Goal: Task Accomplishment & Management: Manage account settings

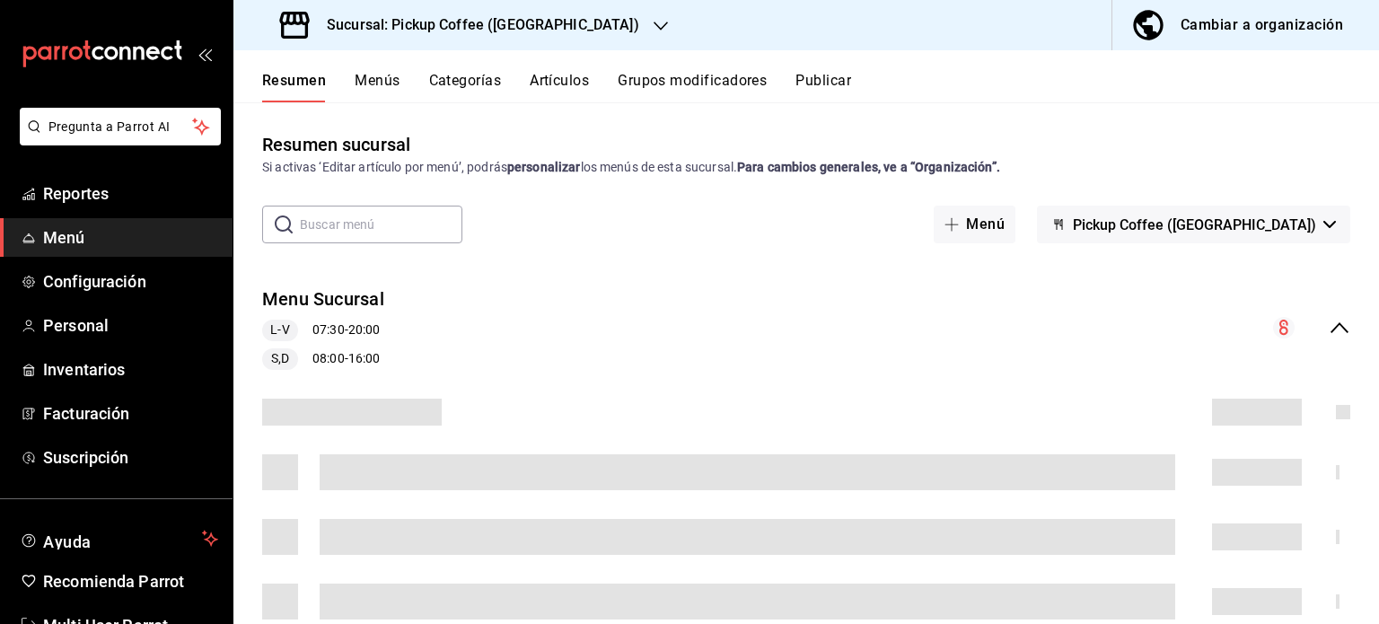
click at [654, 26] on icon "button" at bounding box center [661, 26] width 14 height 14
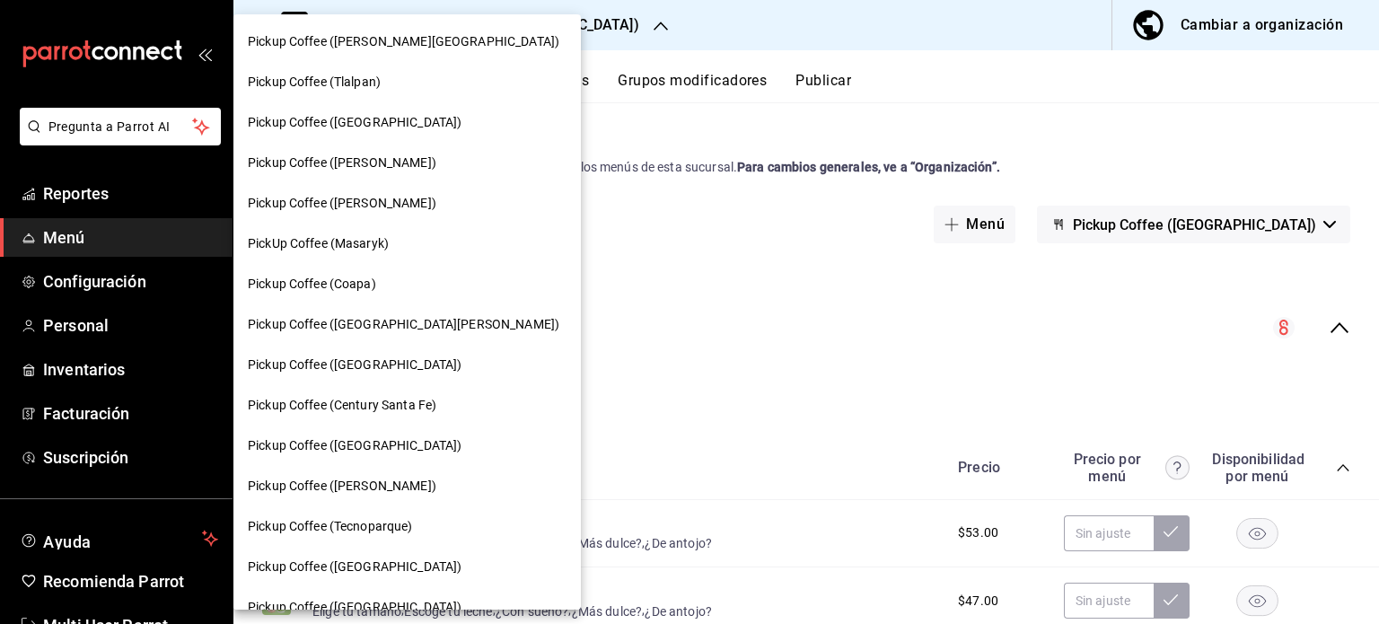
click at [395, 359] on div "Pickup Coffee ([GEOGRAPHIC_DATA])" at bounding box center [407, 365] width 319 height 19
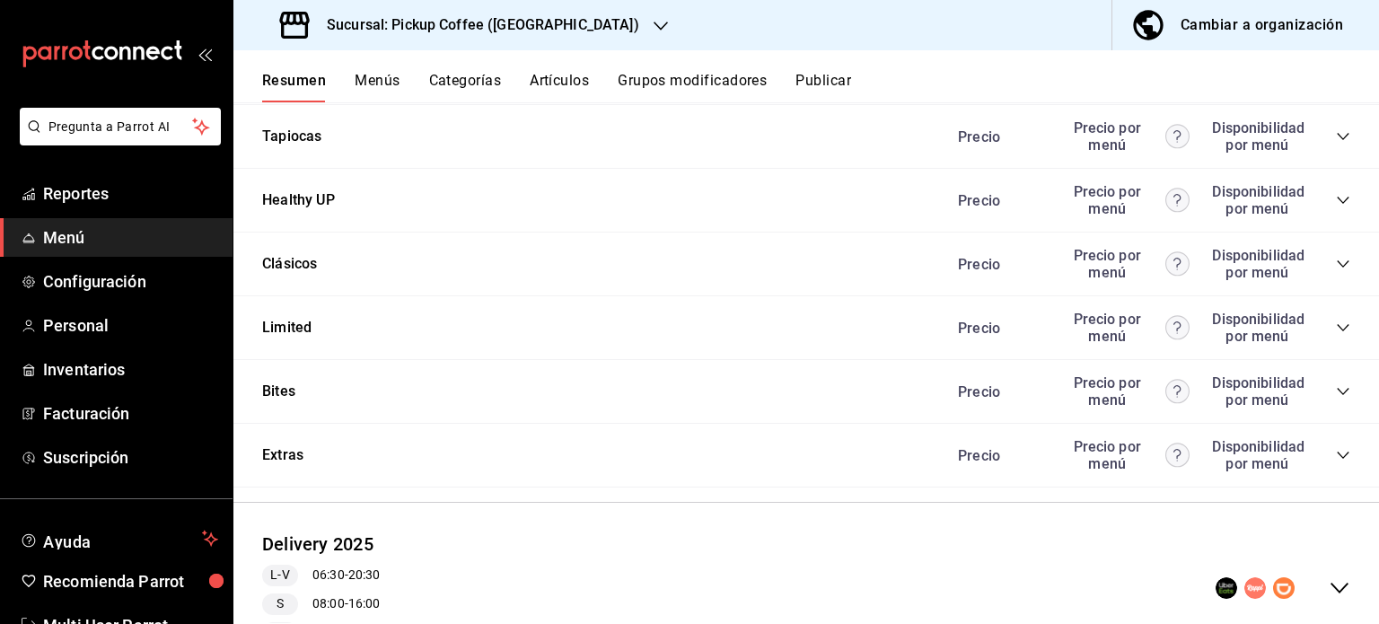
scroll to position [1627, 0]
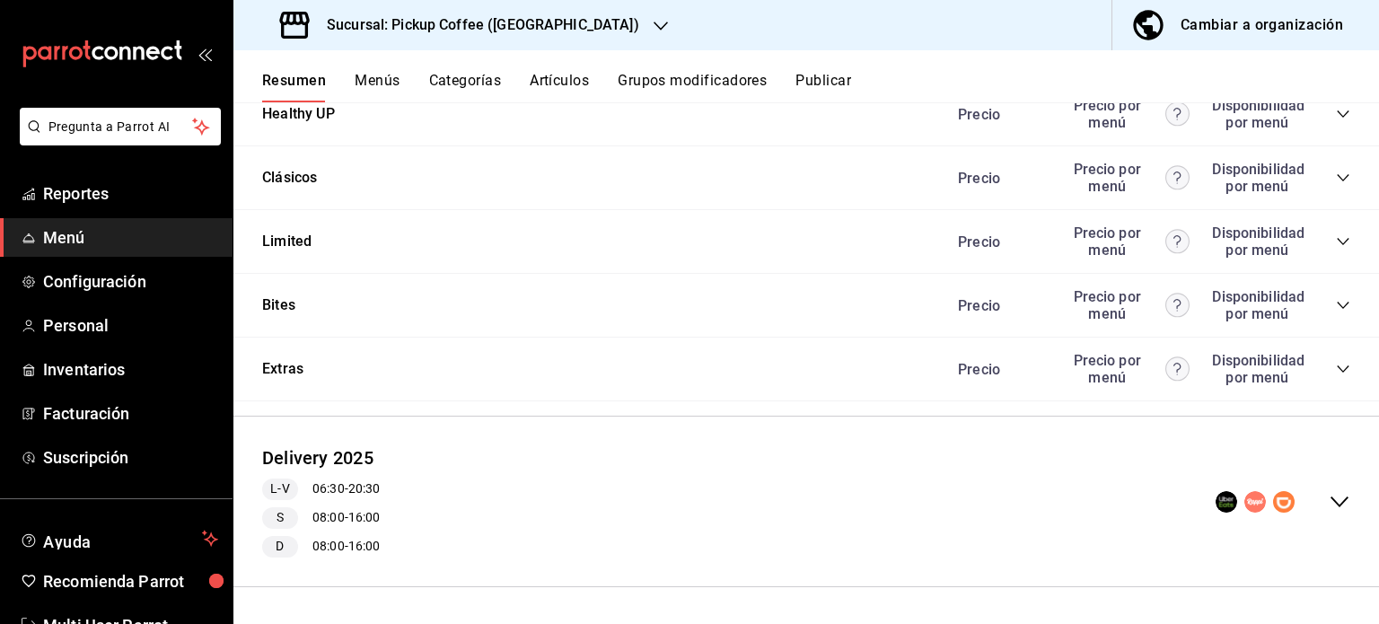
click at [1319, 298] on div "Precio Precio por menú Disponibilidad por menú" at bounding box center [1145, 305] width 410 height 34
click at [1336, 303] on icon "collapse-category-row" at bounding box center [1343, 305] width 14 height 14
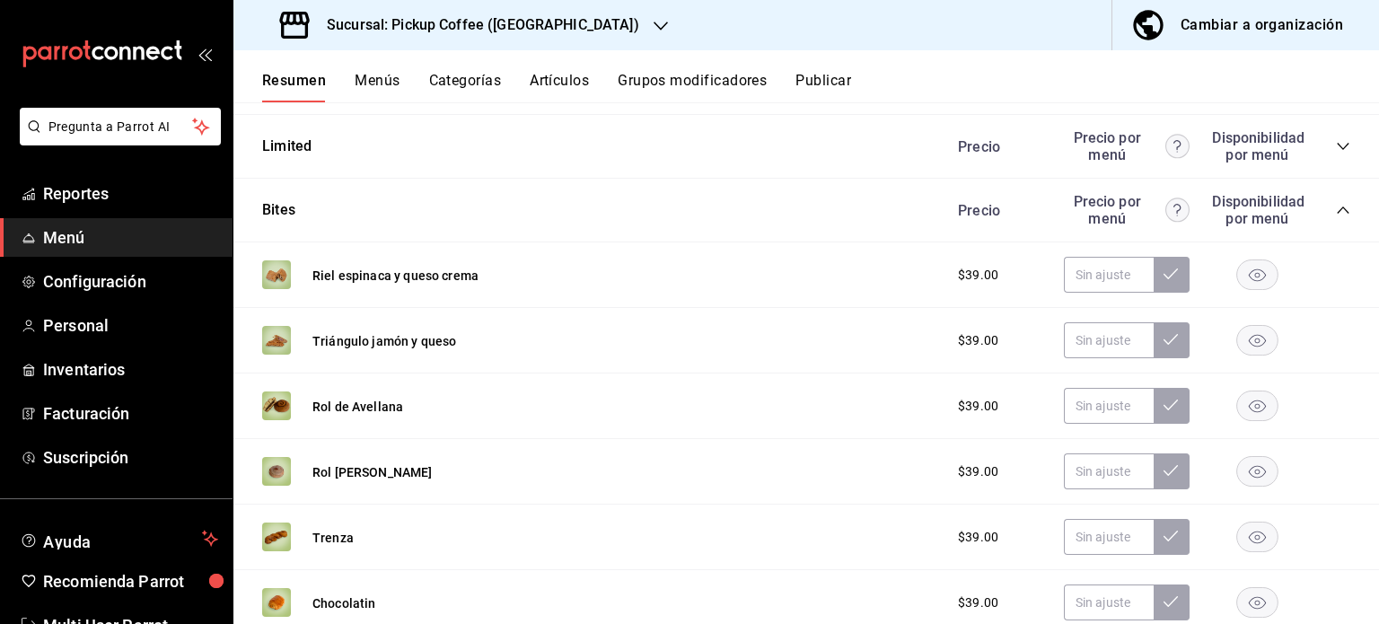
scroll to position [1718, 0]
click at [1243, 346] on rect "button" at bounding box center [1257, 342] width 41 height 30
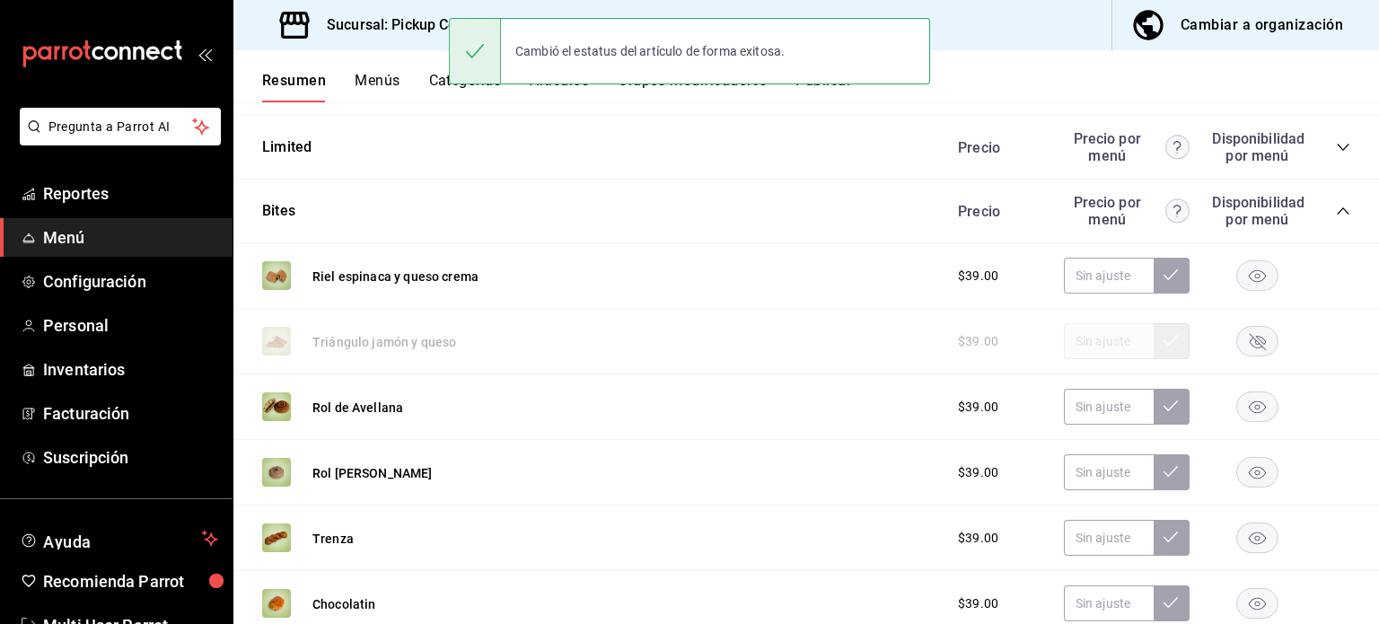
click at [1245, 337] on rect "button" at bounding box center [1257, 342] width 41 height 30
click at [1247, 355] on rect "button" at bounding box center [1257, 342] width 41 height 30
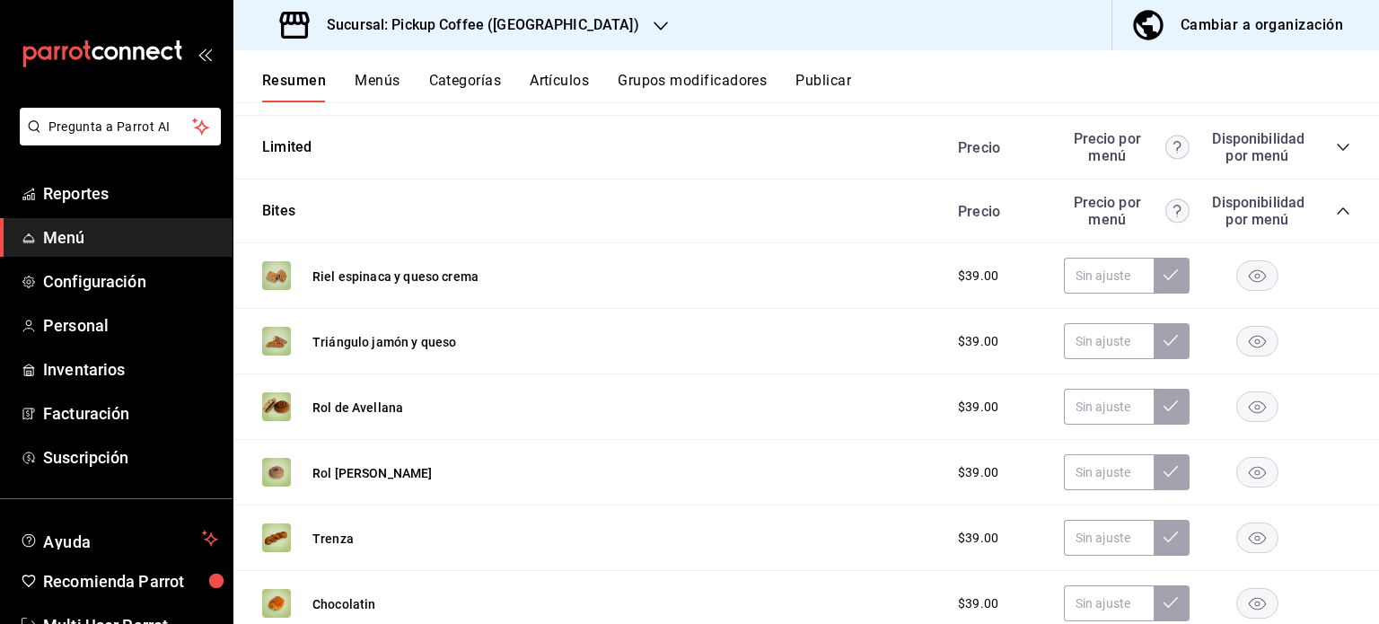
scroll to position [1714, 0]
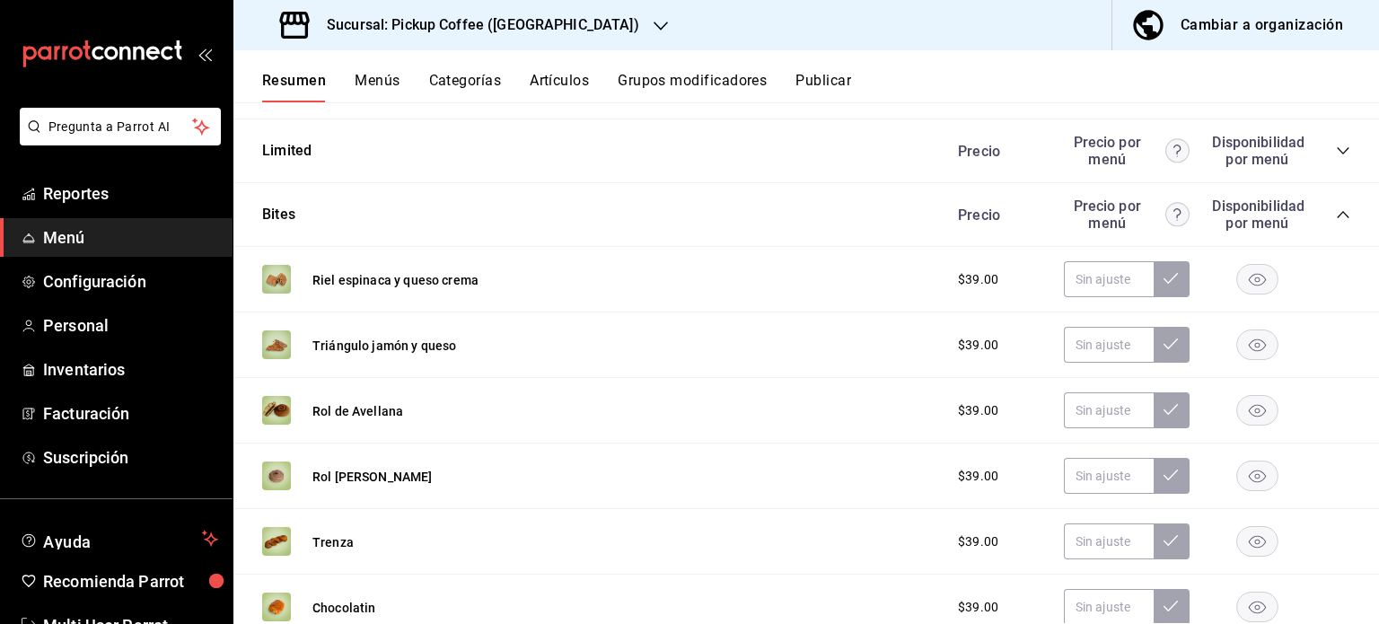
click at [383, 85] on button "Menús" at bounding box center [377, 87] width 45 height 31
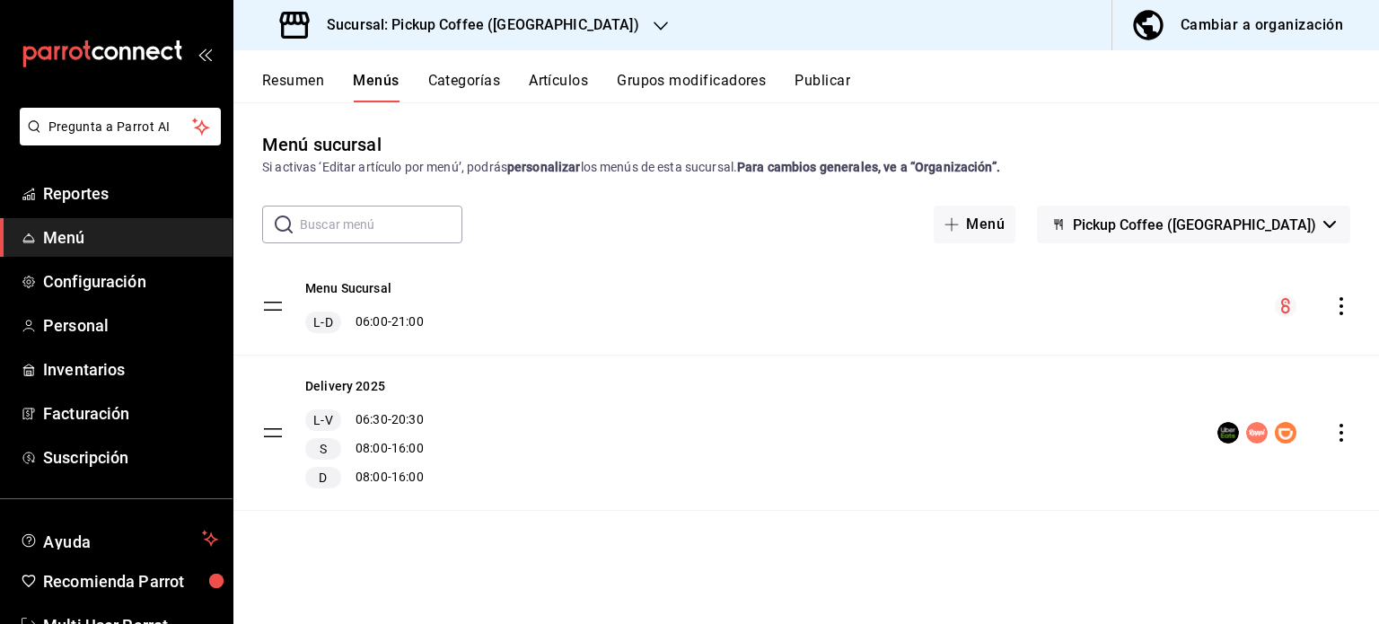
click at [440, 72] on button "Categorías" at bounding box center [464, 87] width 73 height 31
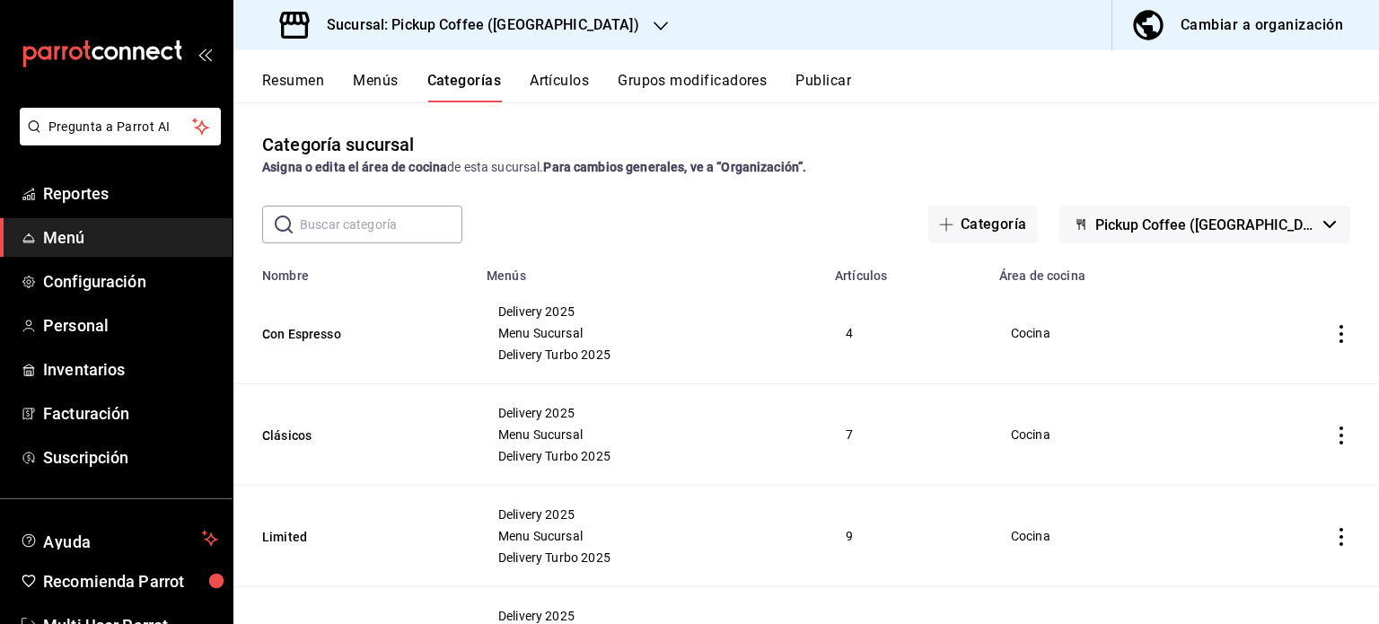
click at [549, 89] on button "Artículos" at bounding box center [559, 87] width 59 height 31
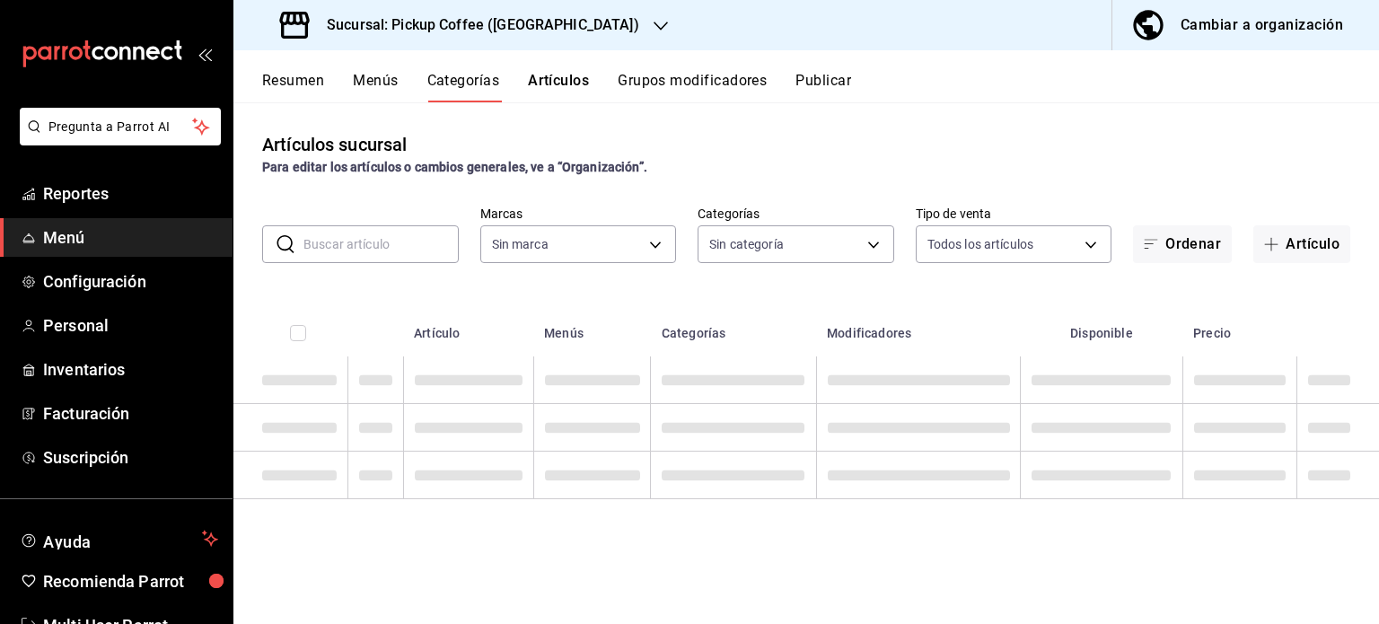
click at [426, 244] on input "text" at bounding box center [380, 244] width 155 height 36
type input "a67604ff-71de-49b1-8c00-e403778f1043,d415ff2d-c5c4-40b1-9375-ad094b841265"
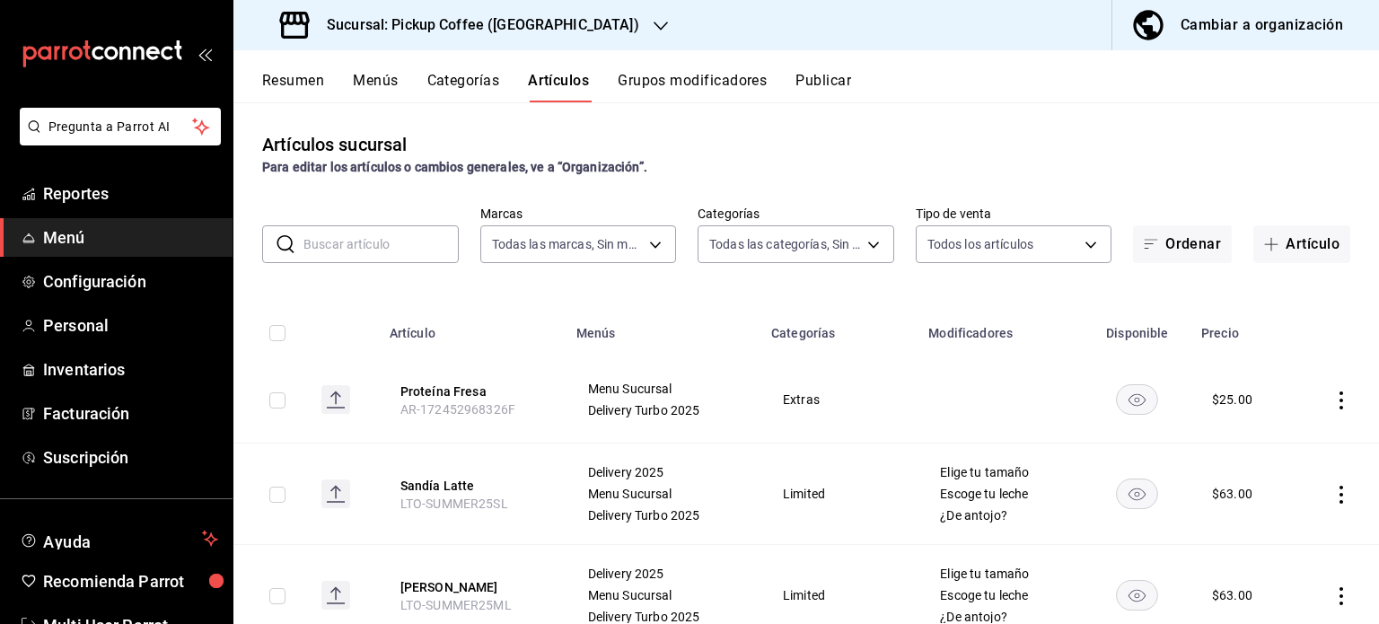
type input "7eb57be6-064d-4210-b31b-e9392ed27fe6,1bb88e2e-a230-41e5-9496-87021cfede9e,a03fb…"
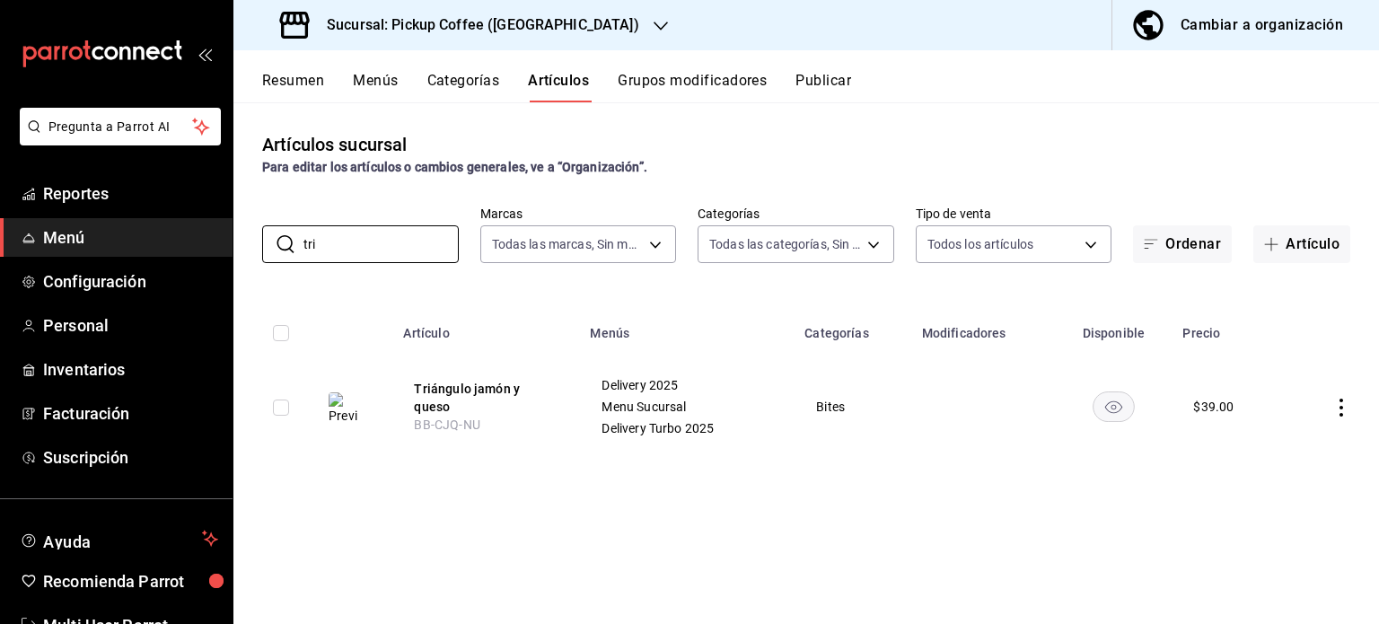
type input "tri"
click at [289, 414] on td at bounding box center [273, 406] width 81 height 101
click at [281, 409] on input "checkbox" at bounding box center [281, 408] width 16 height 16
checkbox input "true"
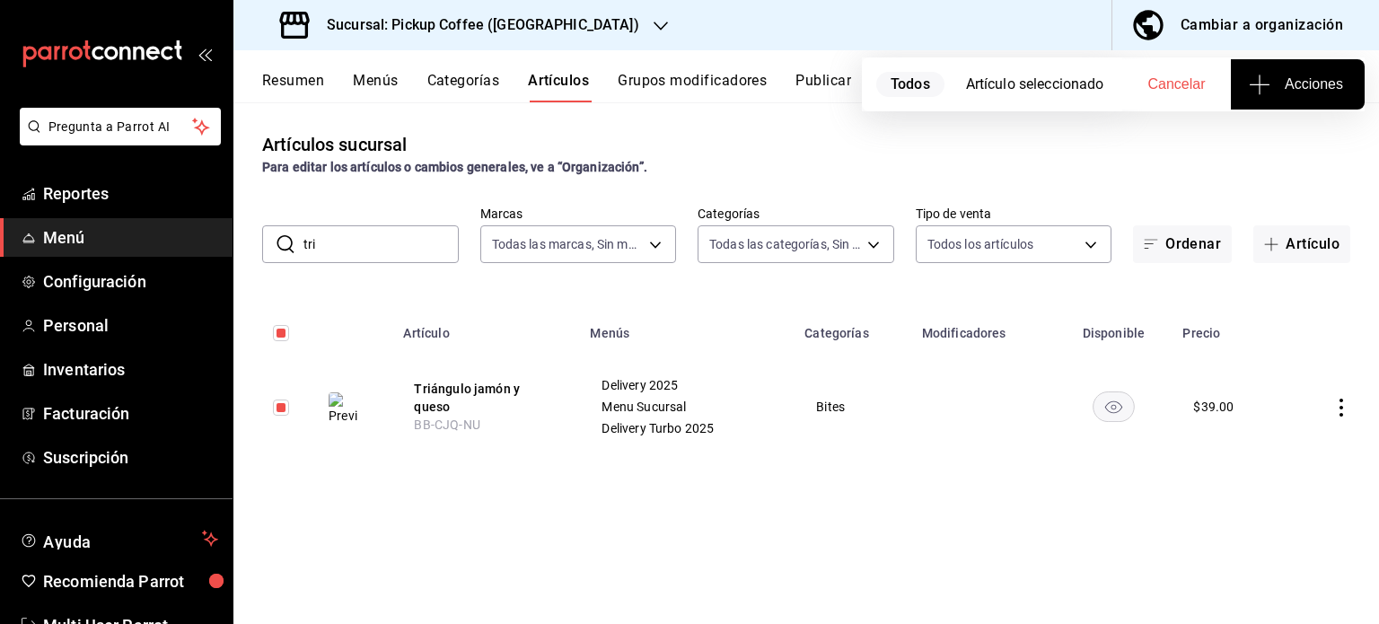
click at [281, 409] on input "checkbox" at bounding box center [281, 408] width 16 height 16
checkbox input "false"
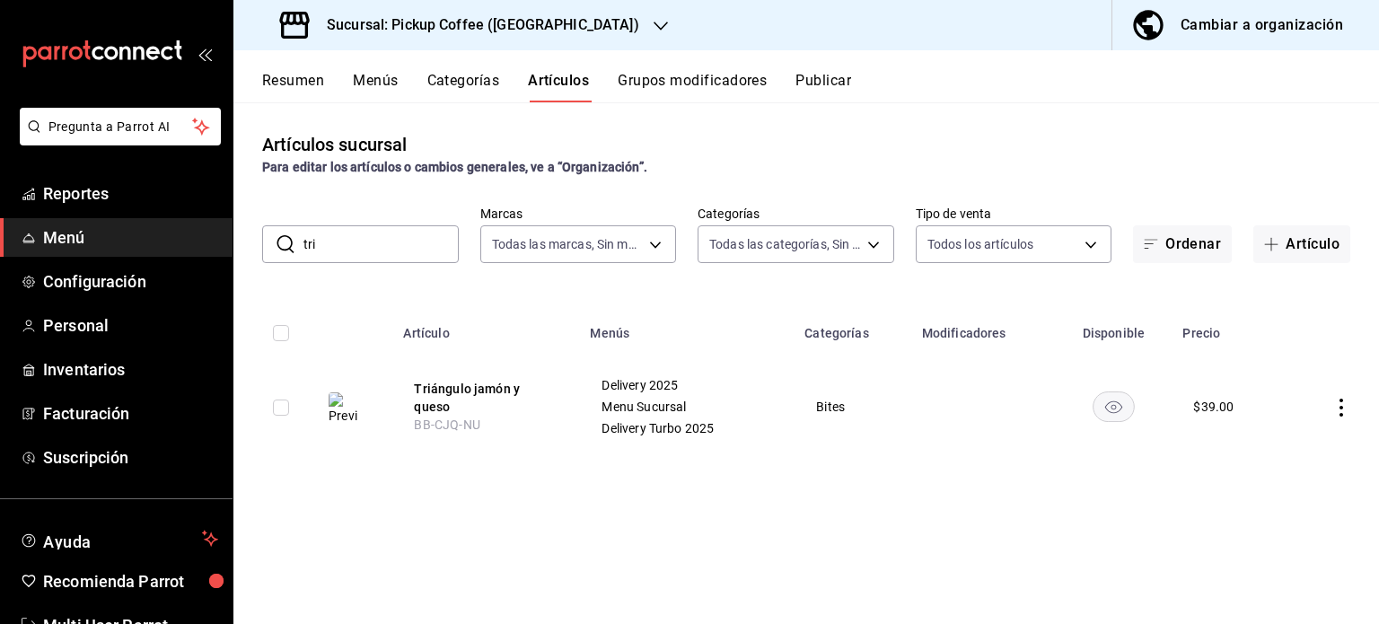
click at [281, 409] on input "checkbox" at bounding box center [281, 408] width 16 height 16
checkbox input "true"
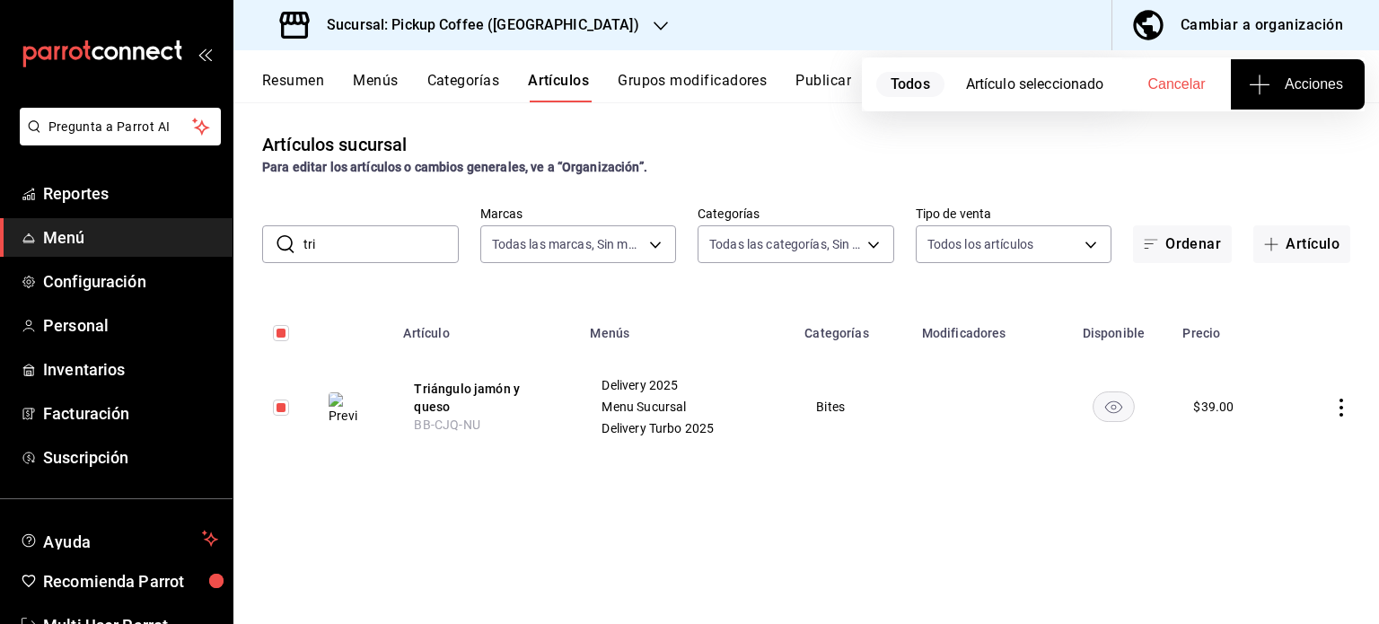
click at [1278, 82] on span "Acciones" at bounding box center [1297, 85] width 91 height 22
click at [1258, 86] on div at bounding box center [689, 312] width 1379 height 624
click at [1258, 86] on icon "button" at bounding box center [1260, 85] width 22 height 22
click at [1318, 517] on div at bounding box center [689, 312] width 1379 height 624
click at [1333, 412] on icon "actions" at bounding box center [1341, 408] width 18 height 18
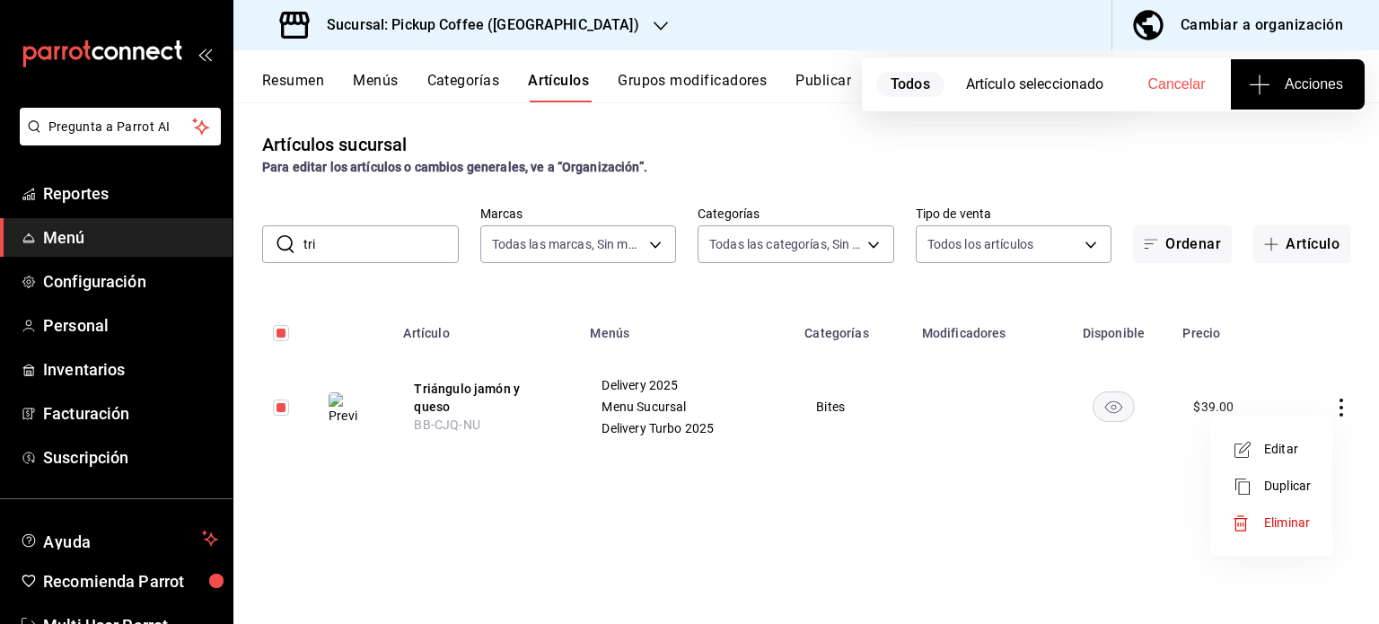
click at [1124, 408] on div at bounding box center [689, 312] width 1379 height 624
click at [1113, 409] on icon "availability-product" at bounding box center [1113, 407] width 17 height 13
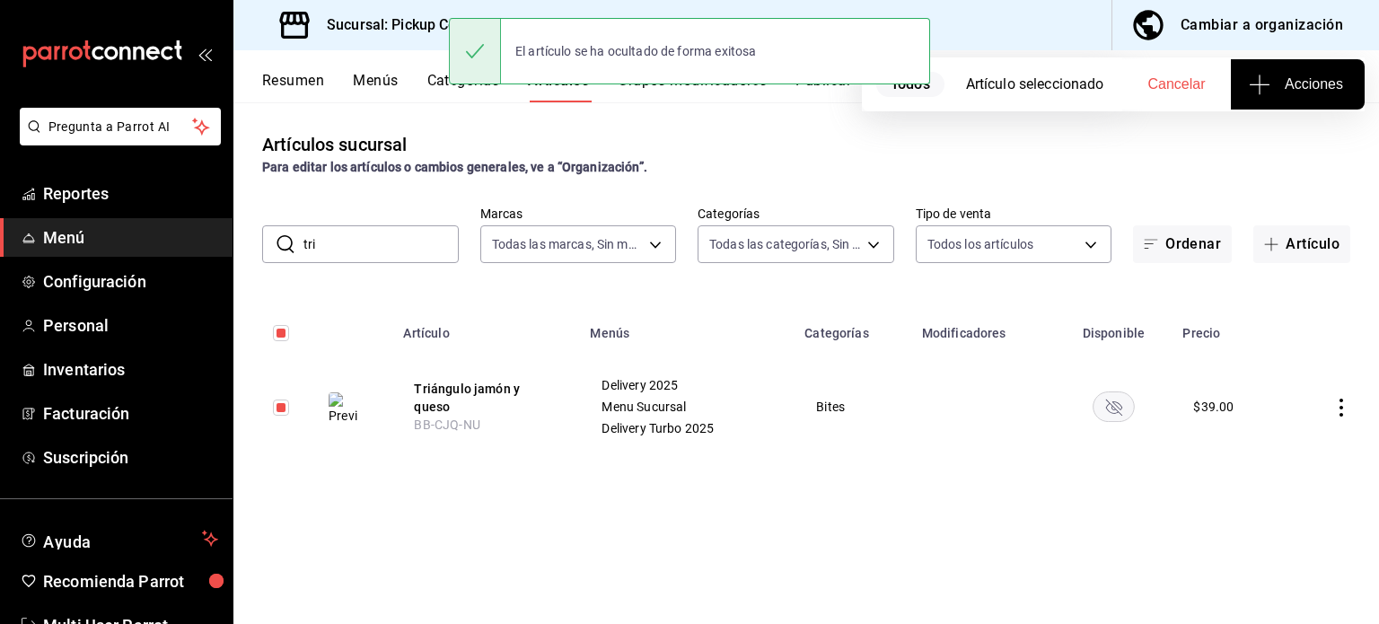
click at [1113, 409] on rect "availability-product" at bounding box center [1114, 406] width 41 height 30
click at [928, 461] on div "Artículos sucursal Para editar los artículos o cambios generales, ve a “Organiz…" at bounding box center [806, 362] width 1146 height 521
click at [751, 119] on div "Artículos sucursal Para editar los artículos o cambios generales, ve a “Organiz…" at bounding box center [806, 362] width 1146 height 521
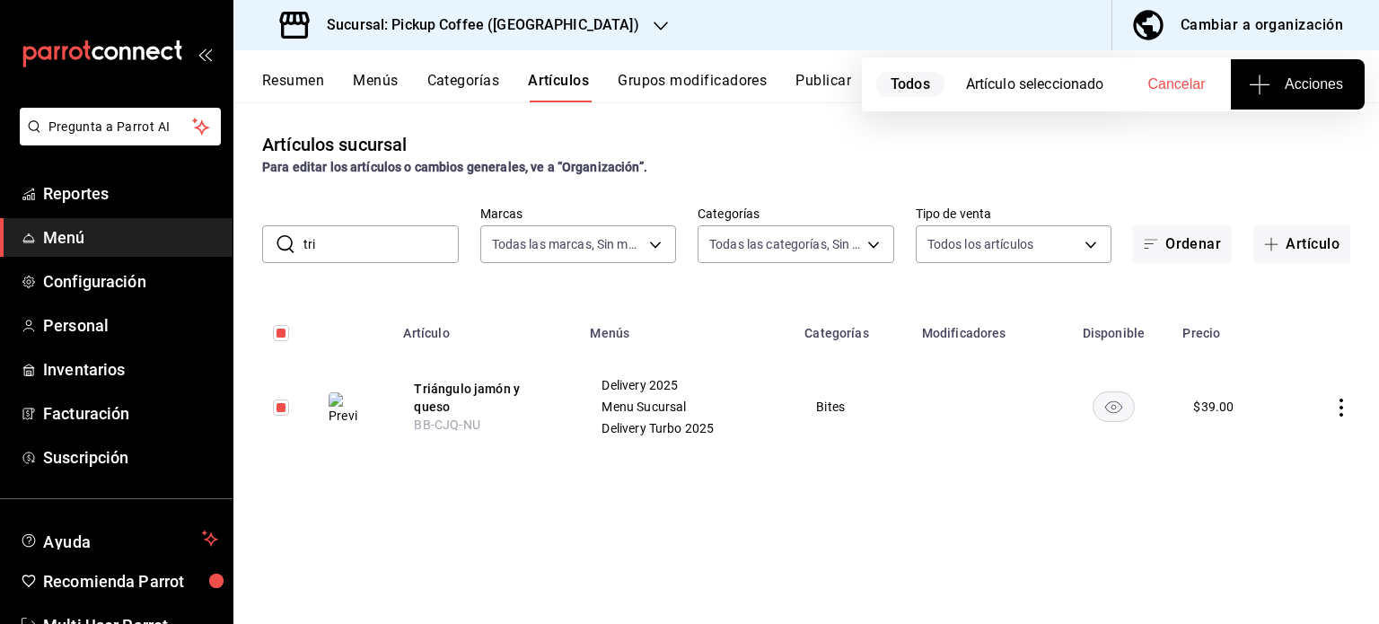
click at [869, 176] on div "Para editar los artículos o cambios generales, ve a “Organización”." at bounding box center [806, 167] width 1088 height 19
click at [424, 22] on h3 "Sucursal: Pickup Coffee ([GEOGRAPHIC_DATA])" at bounding box center [475, 25] width 327 height 22
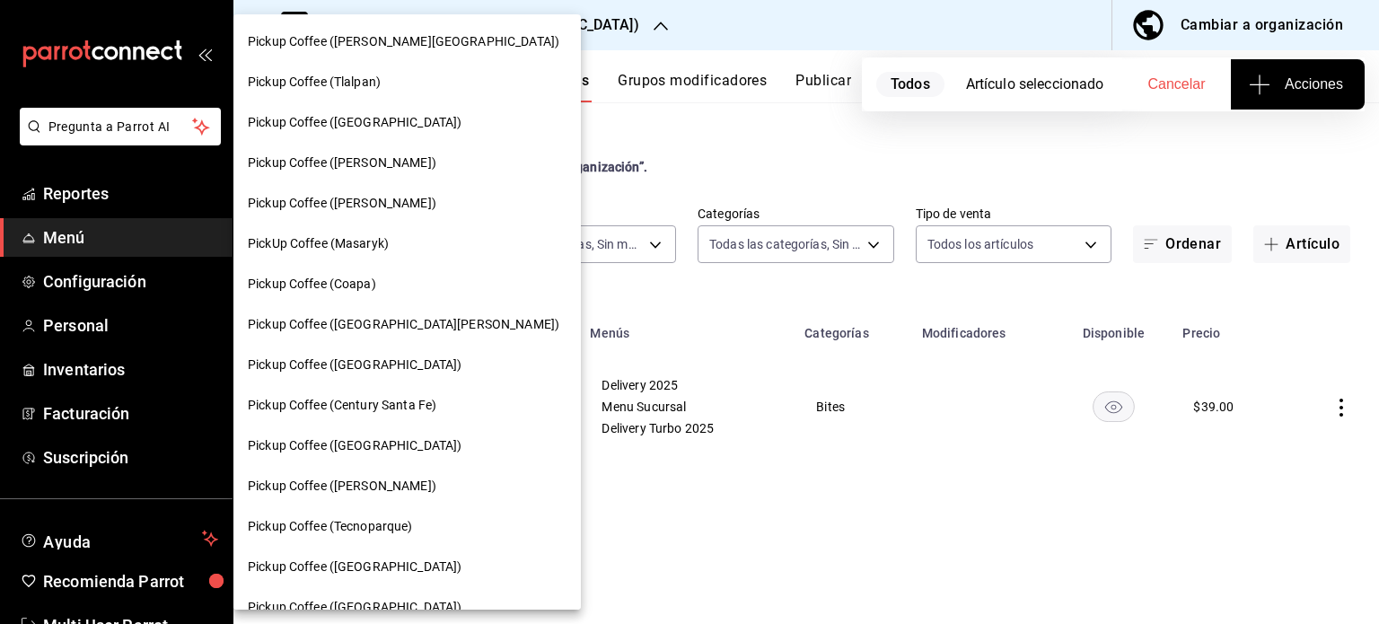
click at [368, 73] on span "Pickup Coffee (Tlalpan)" at bounding box center [314, 82] width 133 height 19
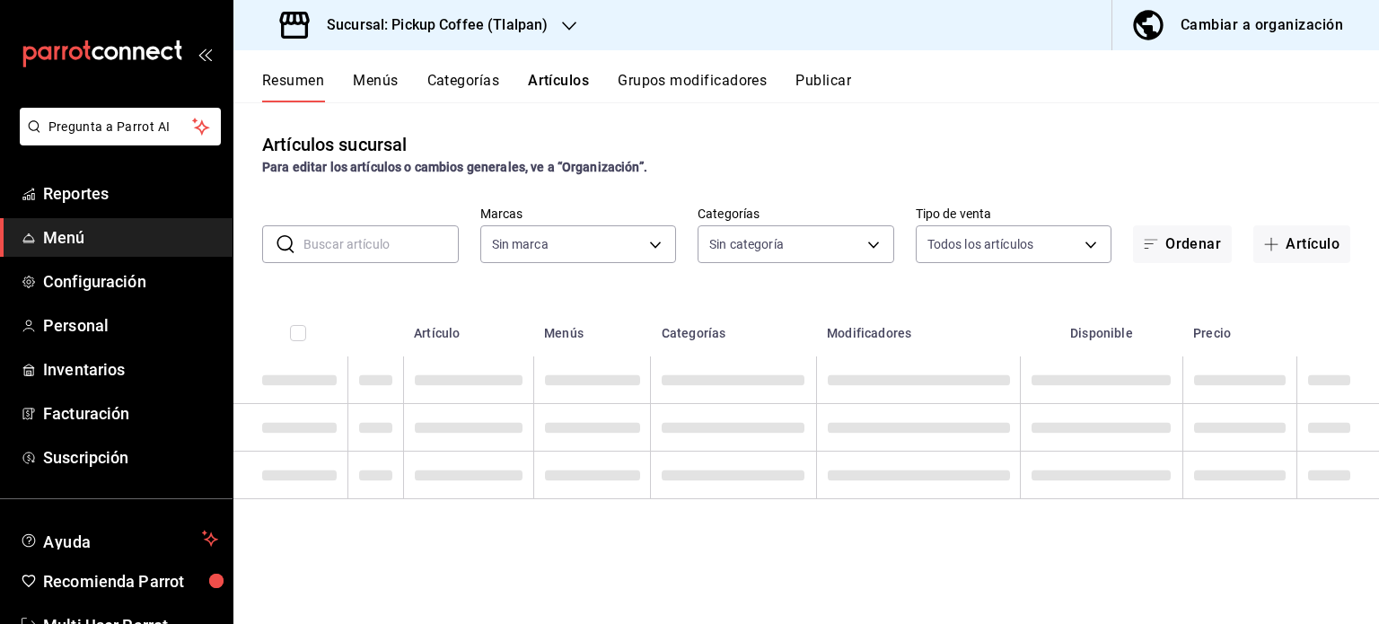
click at [526, 25] on h3 "Sucursal: Pickup Coffee (Tlalpan)" at bounding box center [429, 25] width 235 height 22
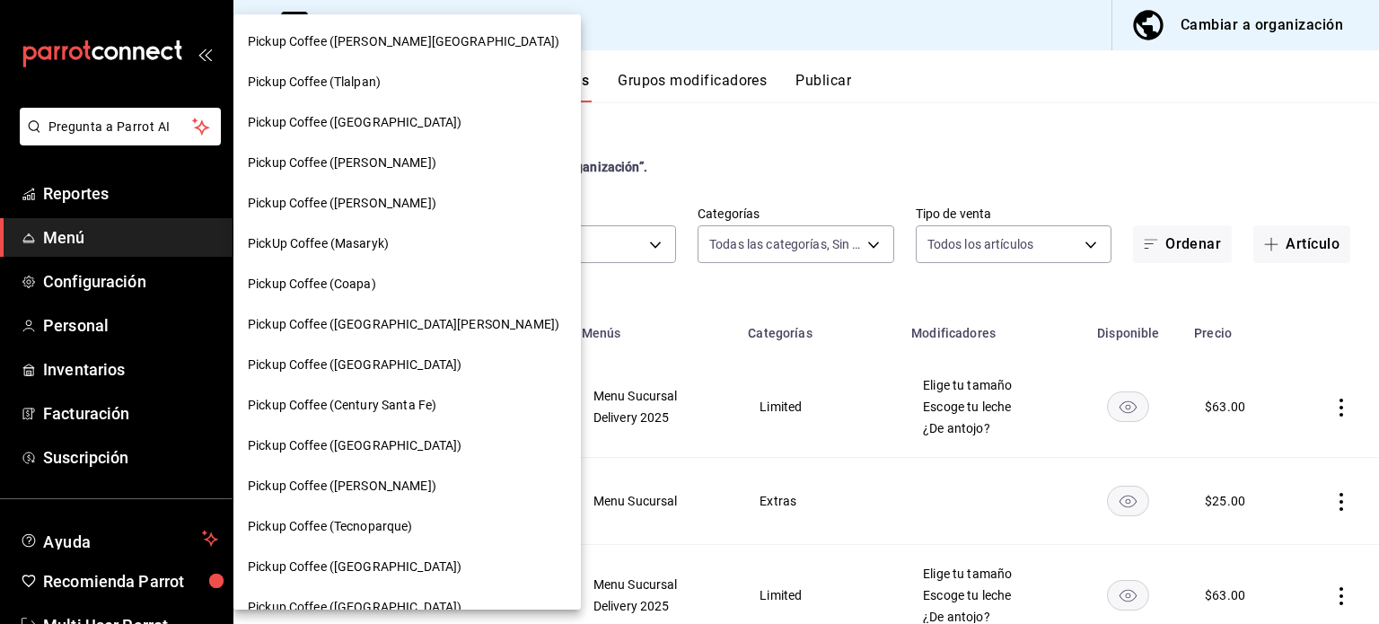
type input "8fdfb24c-20bc-4ee0-9c5a-4706021462fc,10009a3c-bdb1-49f6-8388-8513a5f18c86,6baaf…"
type input "aac35cd0-b28f-4261-b002-f4a2ecb4dade"
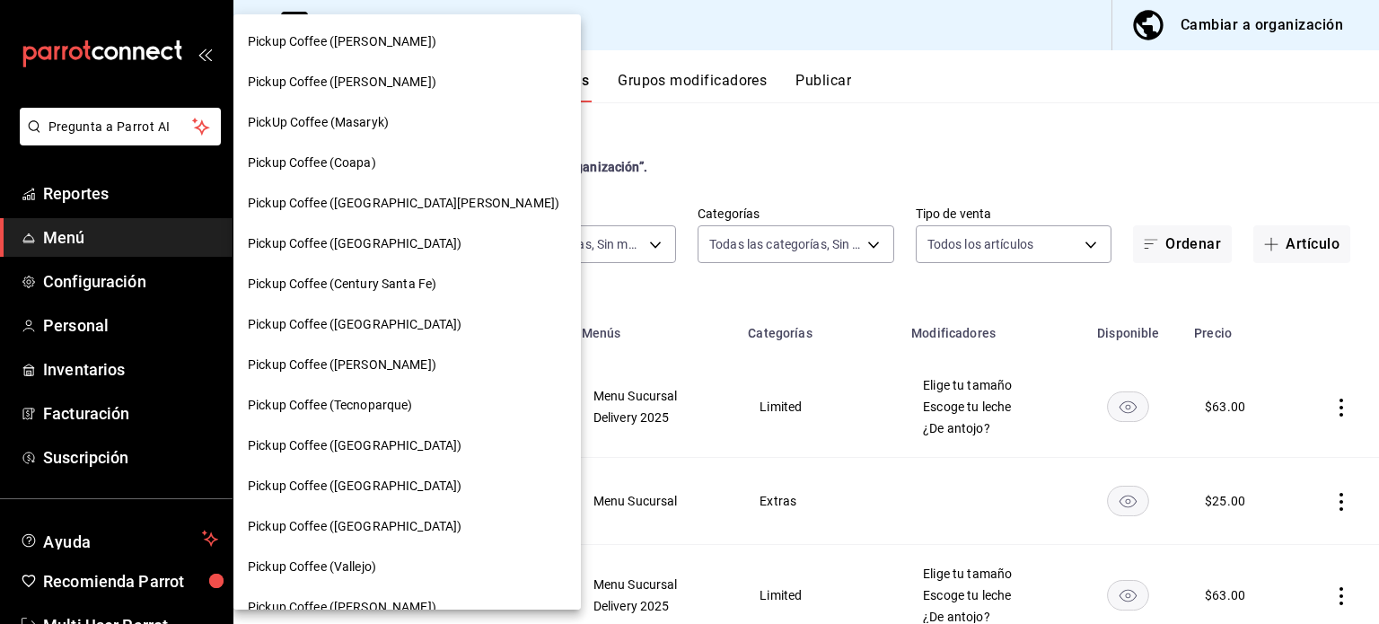
click at [413, 224] on div "Pickup Coffee ([GEOGRAPHIC_DATA])" at bounding box center [406, 244] width 347 height 40
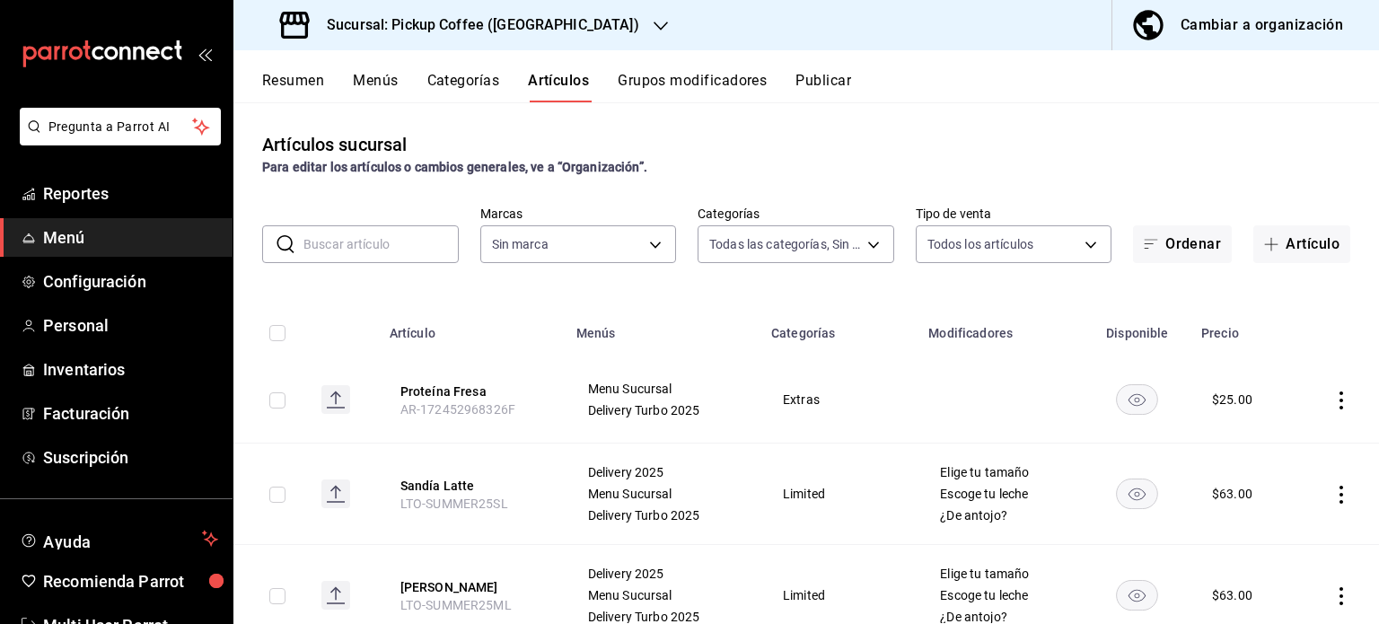
type input "7eb57be6-064d-4210-b31b-e9392ed27fe6,1bb88e2e-a230-41e5-9496-87021cfede9e,a03fb…"
type input "a67604ff-71de-49b1-8c00-e403778f1043,d415ff2d-c5c4-40b1-9375-ad094b841265"
click at [305, 72] on button "Resumen" at bounding box center [293, 87] width 62 height 31
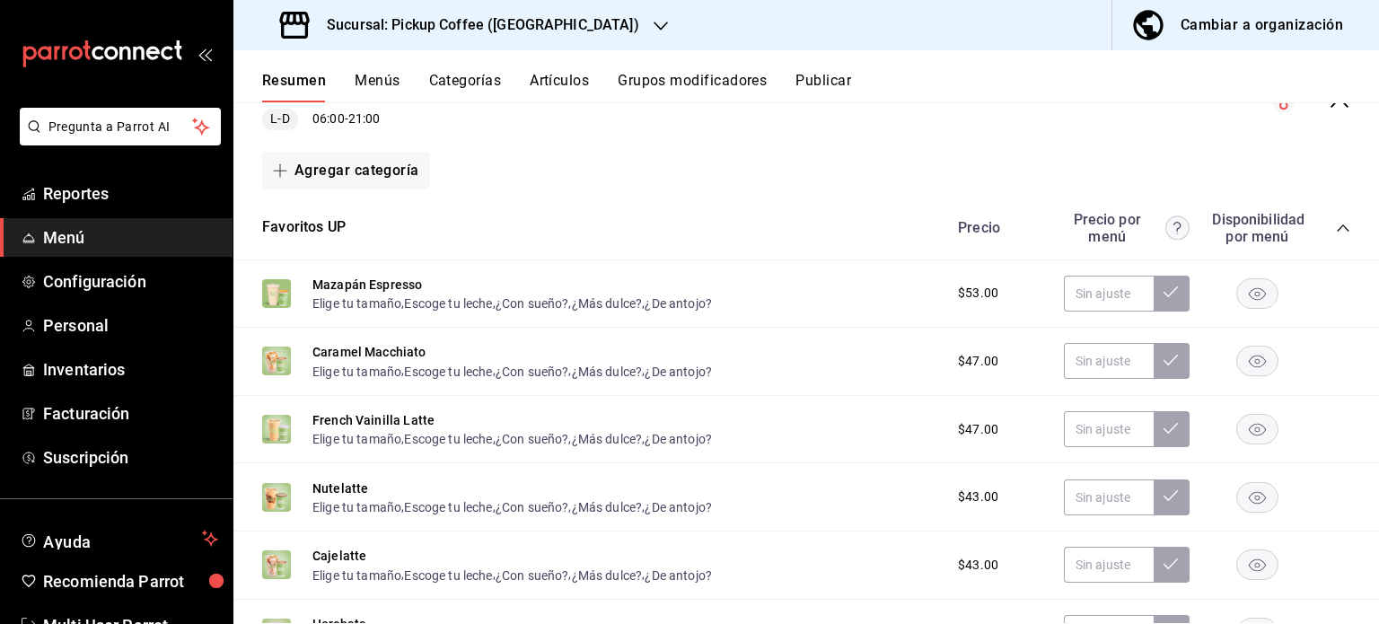
scroll to position [1627, 0]
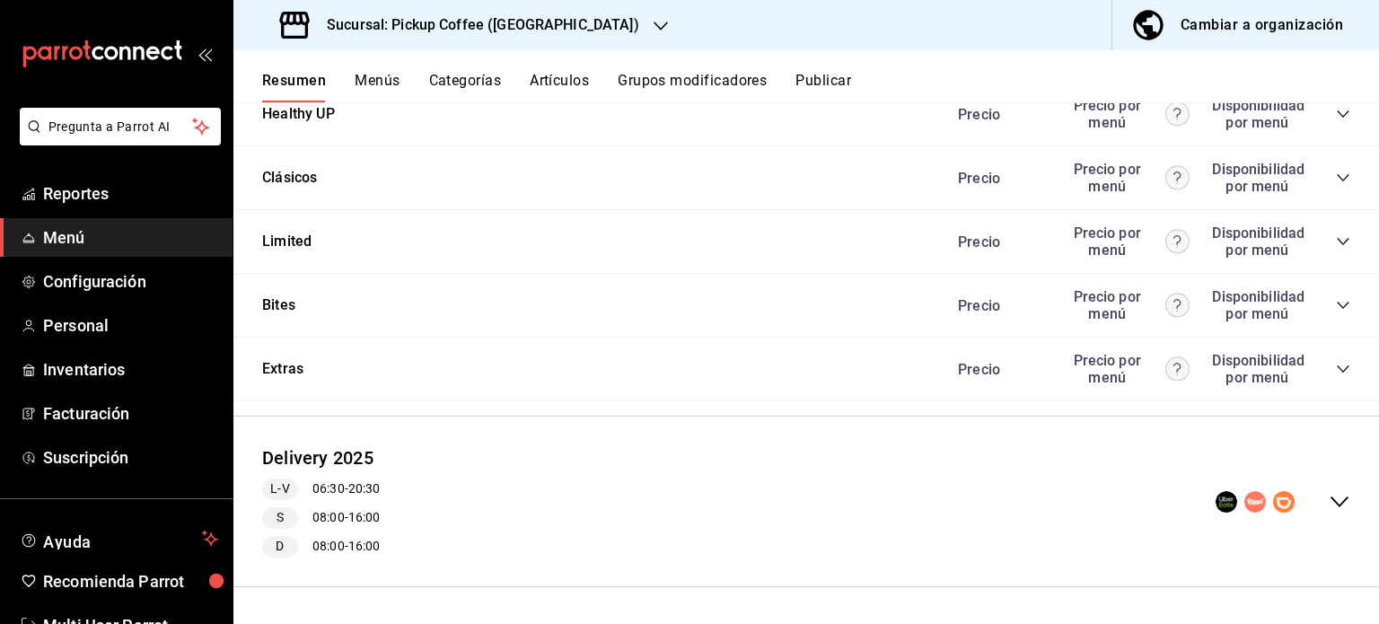
click at [1336, 304] on icon "collapse-category-row" at bounding box center [1343, 305] width 14 height 14
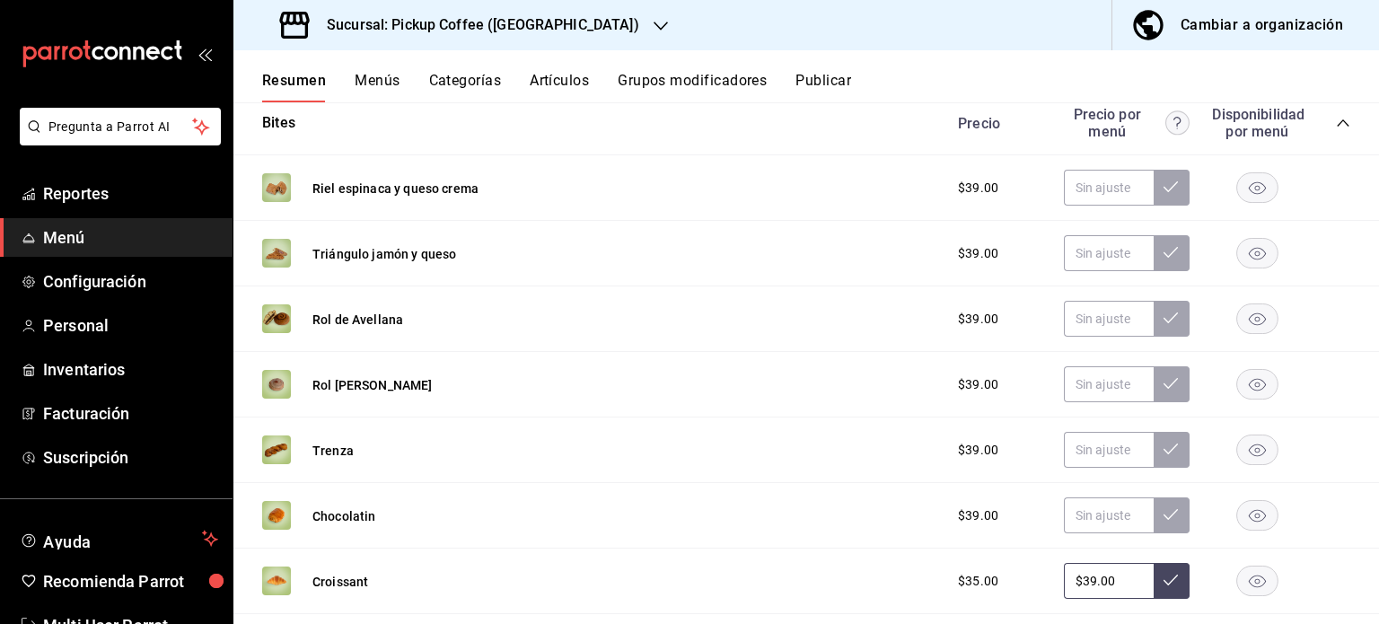
scroll to position [1806, 0]
click at [1243, 250] on rect "button" at bounding box center [1257, 253] width 41 height 30
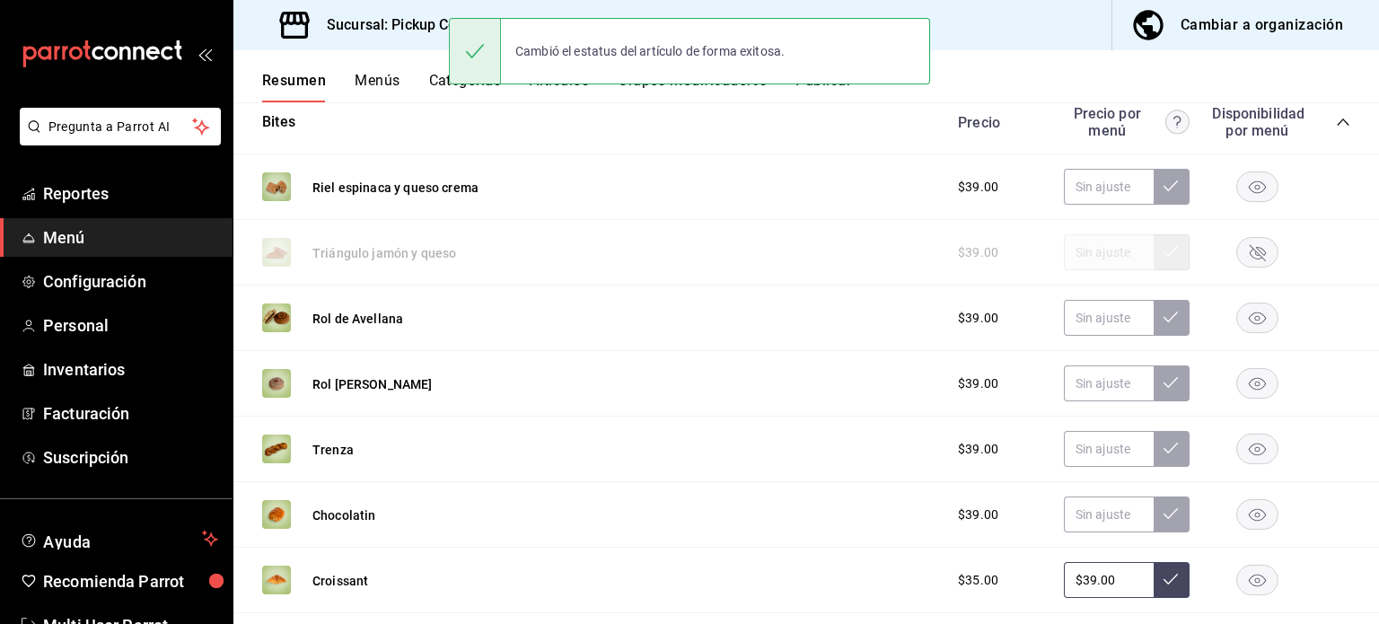
click at [1237, 262] on rect "button" at bounding box center [1257, 253] width 41 height 30
click at [1171, 261] on button at bounding box center [1172, 252] width 36 height 36
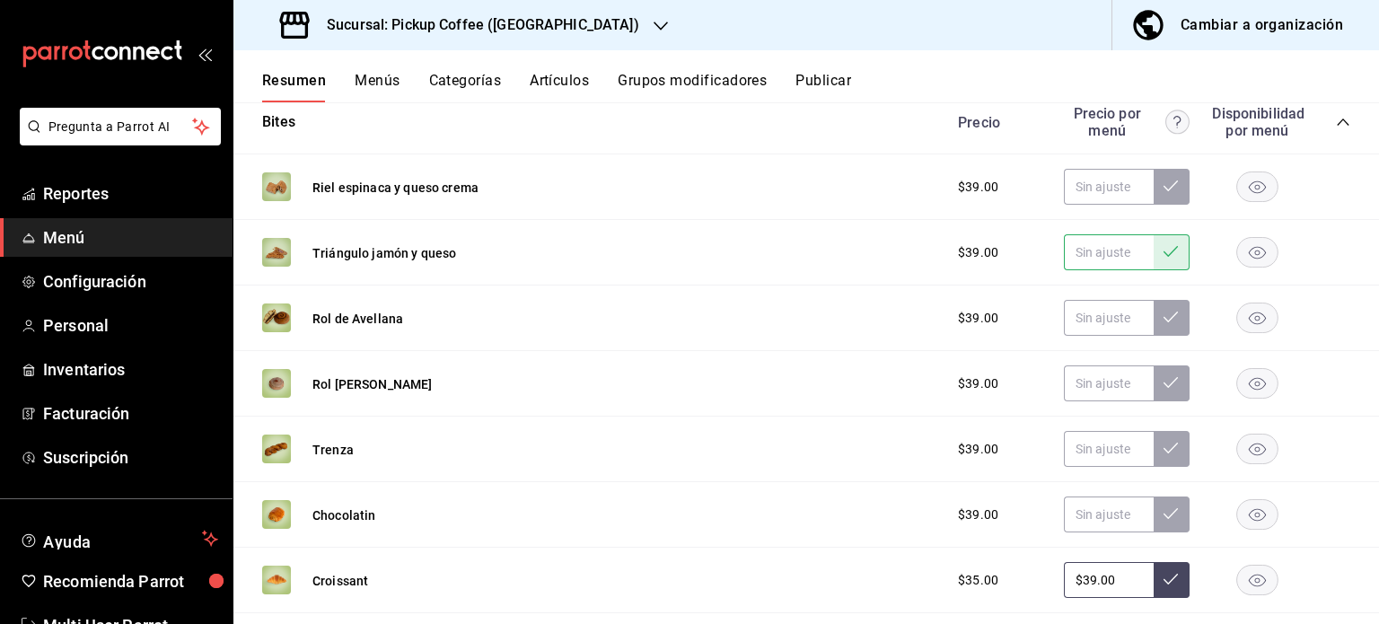
click at [1154, 263] on button at bounding box center [1172, 252] width 36 height 36
click at [1164, 258] on icon at bounding box center [1171, 251] width 14 height 14
click at [1308, 267] on div "$39.00" at bounding box center [1145, 252] width 410 height 36
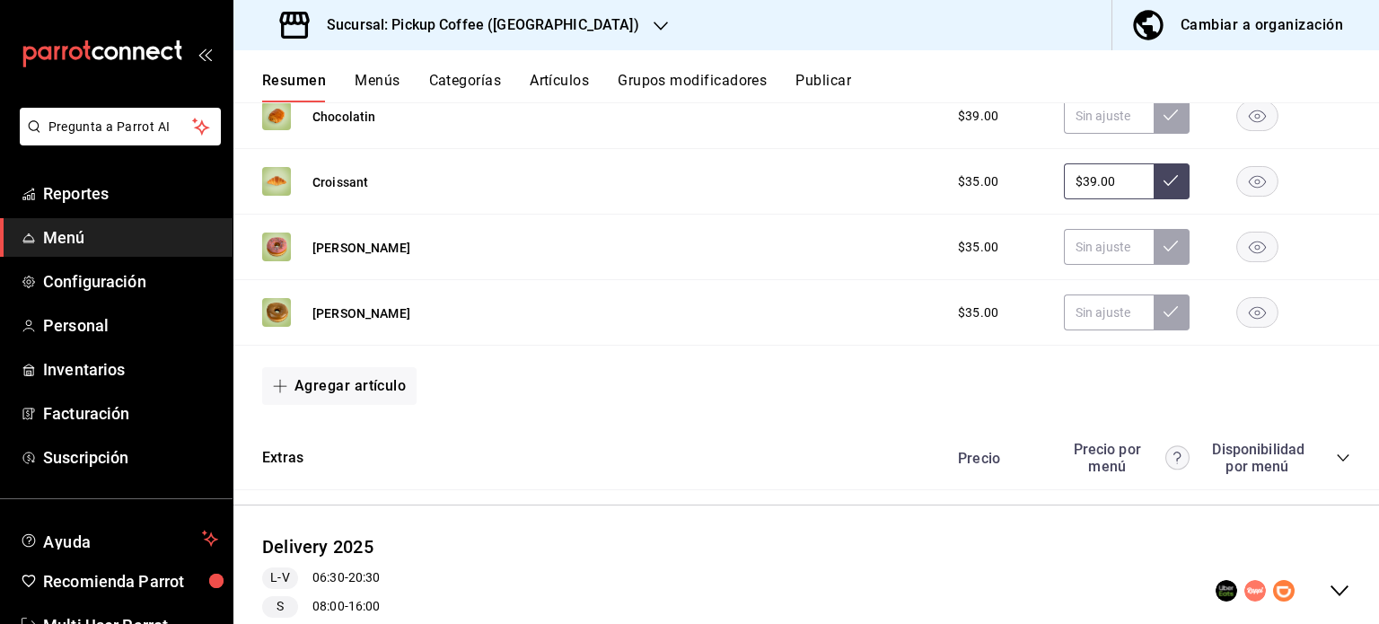
scroll to position [2295, 0]
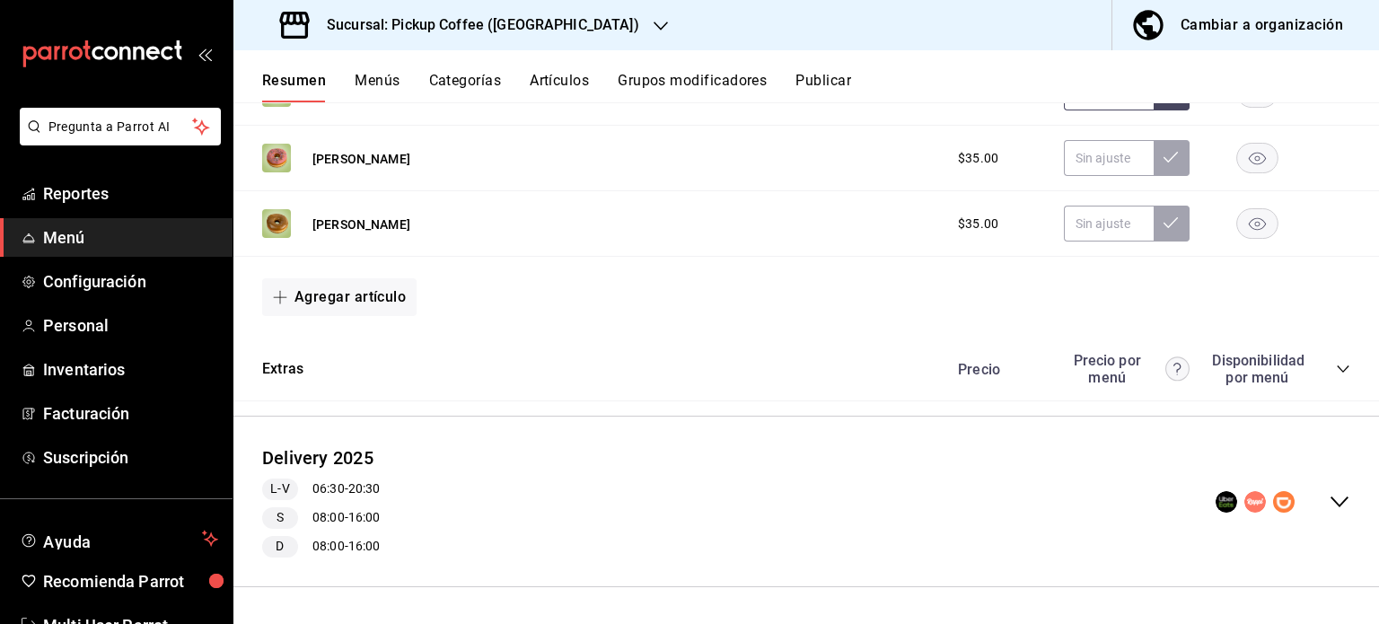
click at [1317, 369] on div "Precio Precio por menú Disponibilidad por menú" at bounding box center [1145, 369] width 410 height 34
click at [1336, 369] on icon "collapse-category-row" at bounding box center [1343, 369] width 14 height 14
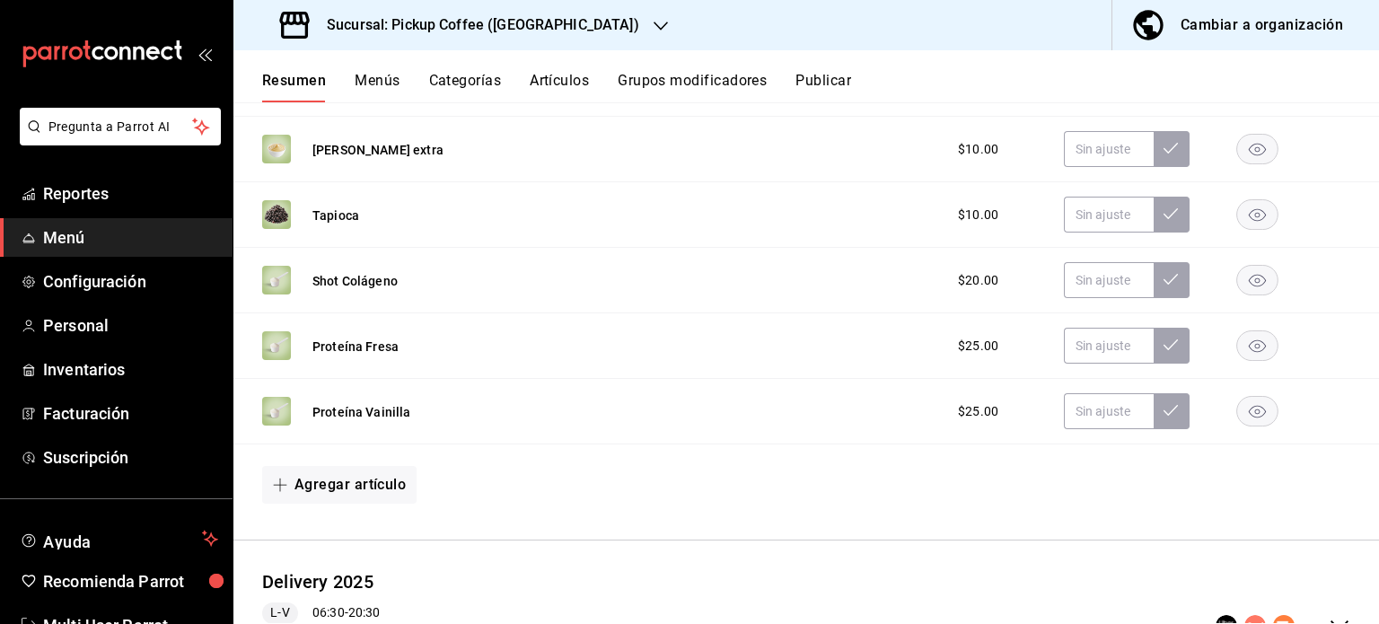
scroll to position [3103, 0]
click at [532, 35] on h3 "Sucursal: Pickup Coffee ([GEOGRAPHIC_DATA])" at bounding box center [475, 25] width 327 height 22
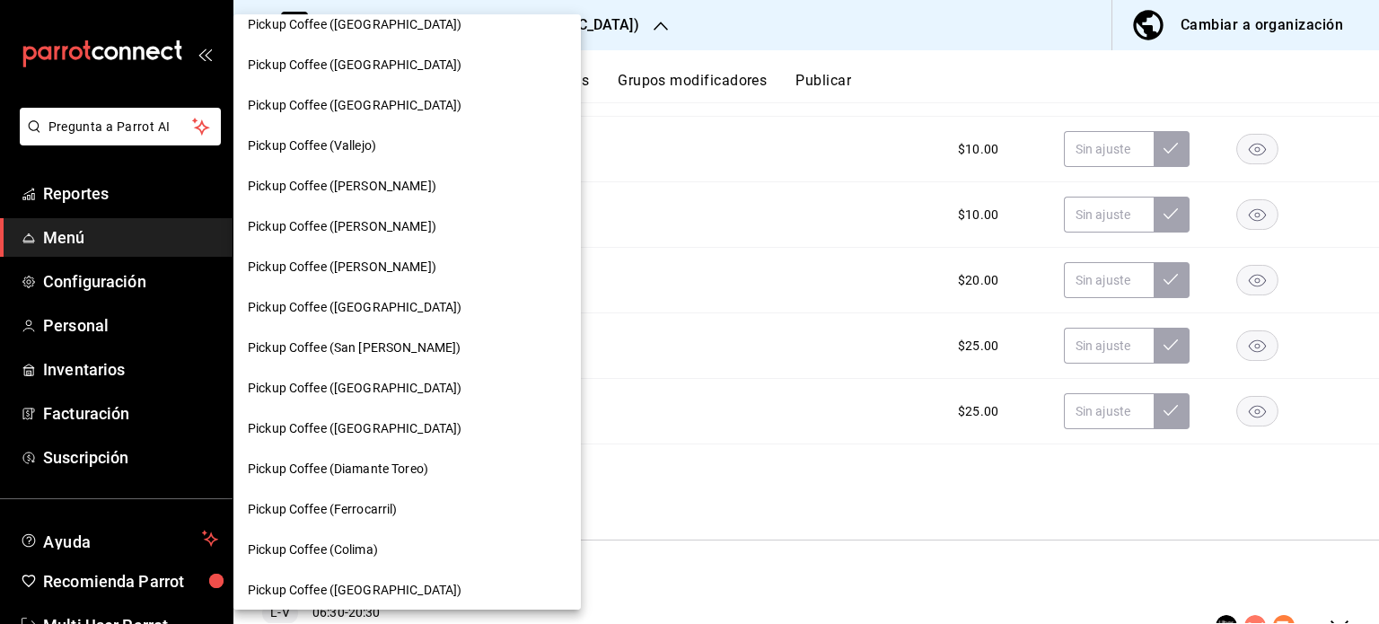
scroll to position [540, 0]
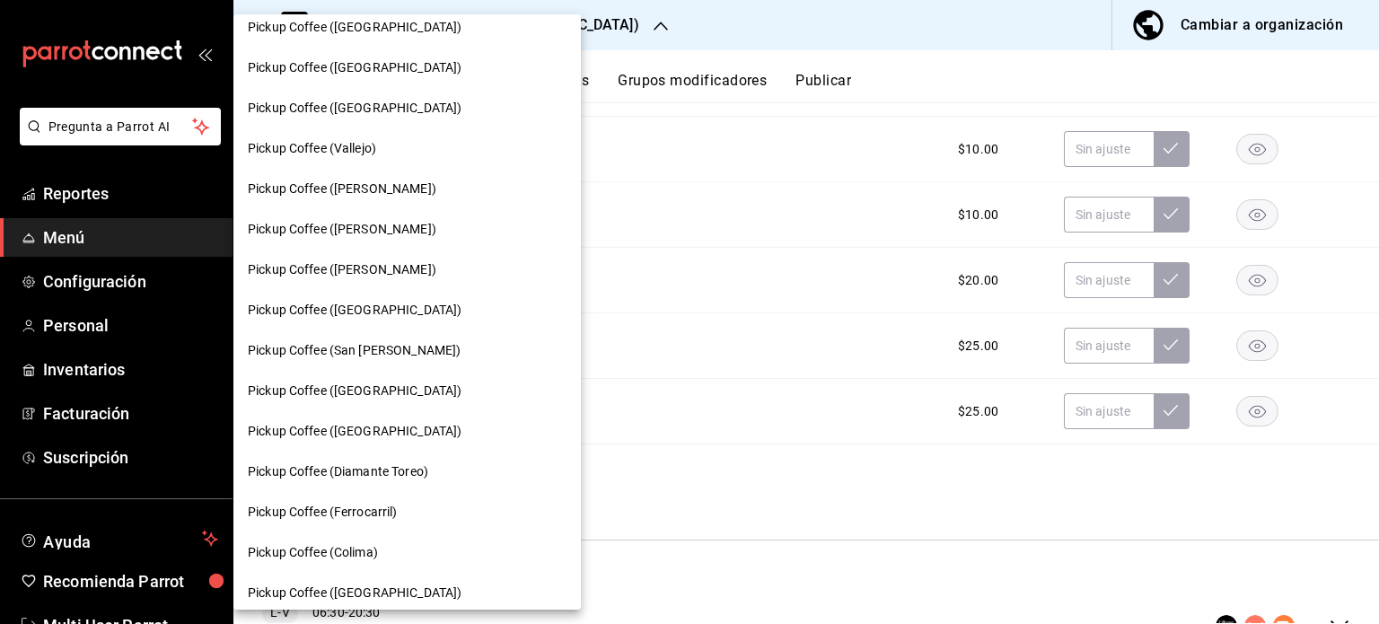
click at [382, 581] on div "Pickup Coffee ([GEOGRAPHIC_DATA])" at bounding box center [406, 593] width 347 height 40
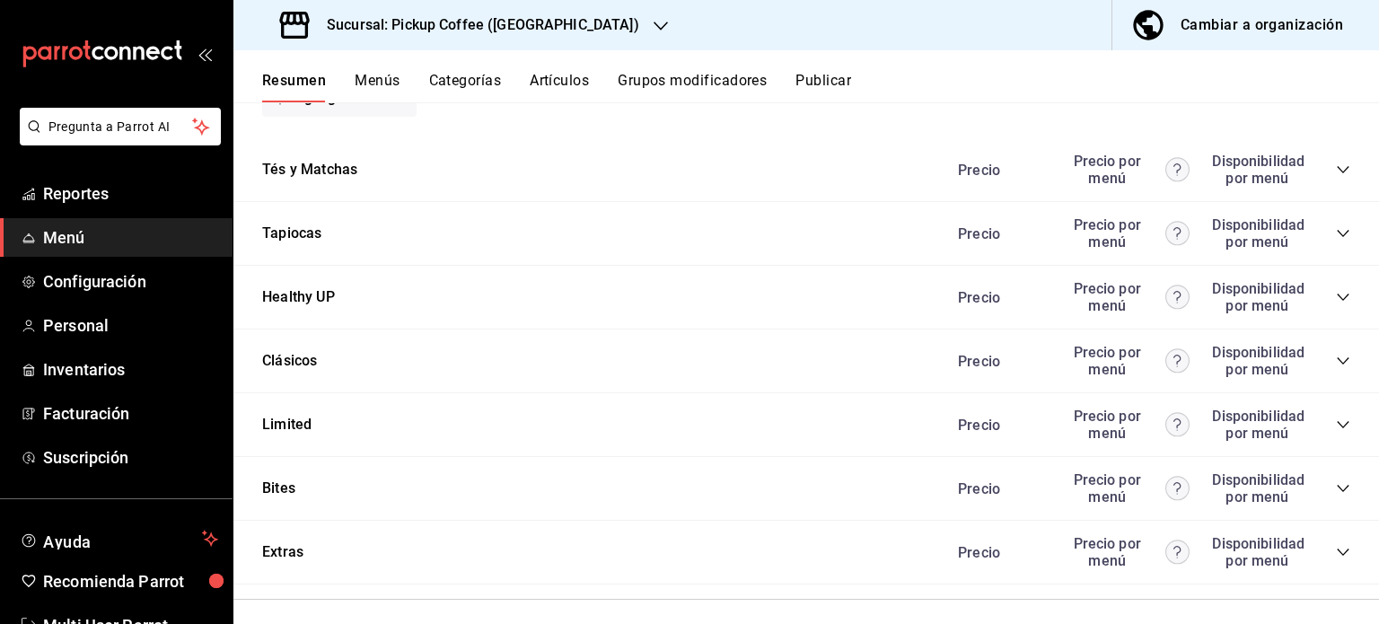
scroll to position [1445, 0]
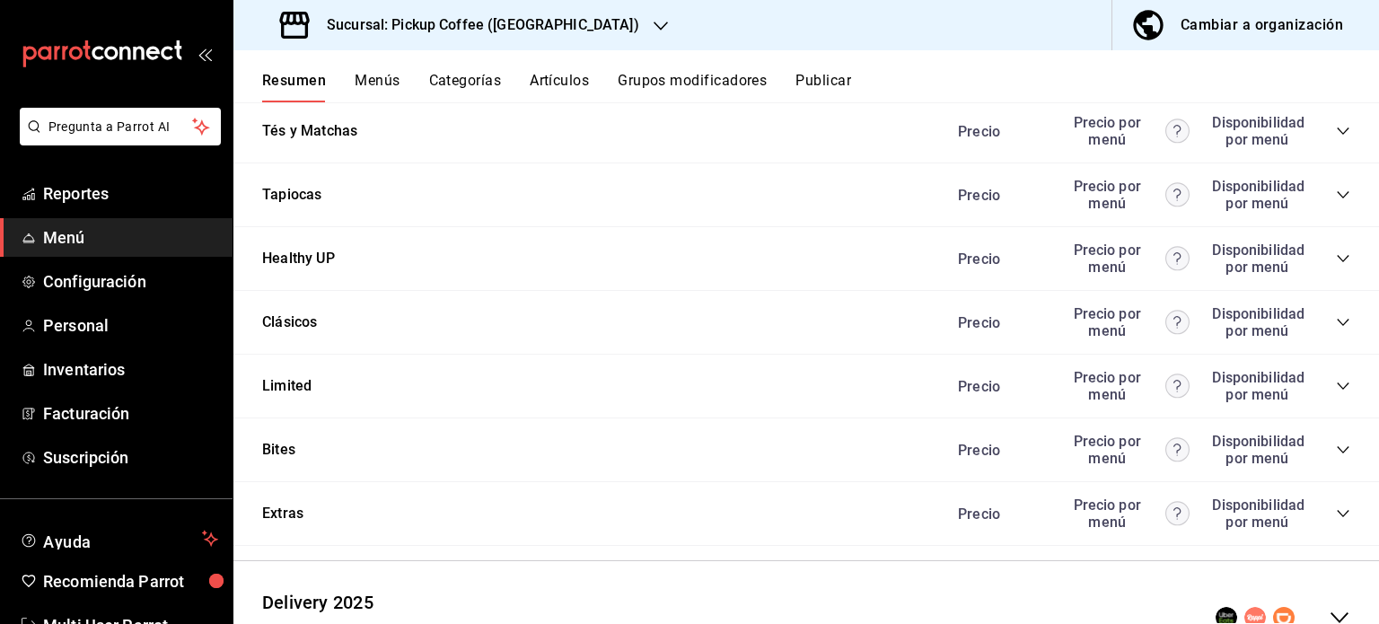
click at [1319, 197] on div "Precio Precio por menú Disponibilidad por menú" at bounding box center [1145, 195] width 410 height 34
click at [1321, 197] on div "Precio Precio por menú Disponibilidad por menú" at bounding box center [1145, 194] width 410 height 34
click at [1336, 197] on icon "collapse-category-row" at bounding box center [1343, 194] width 14 height 14
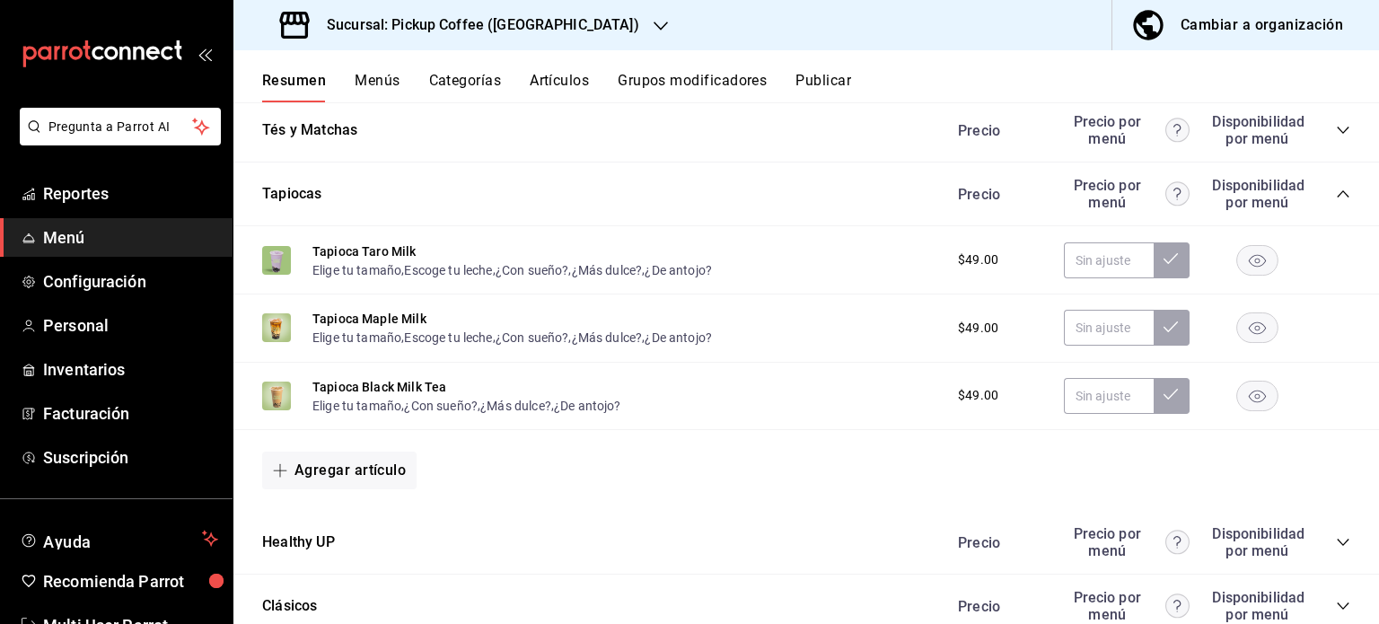
click at [1249, 265] on rect "button" at bounding box center [1257, 260] width 41 height 30
click at [1243, 337] on rect "button" at bounding box center [1257, 328] width 41 height 30
click at [1238, 395] on rect "button" at bounding box center [1257, 396] width 41 height 30
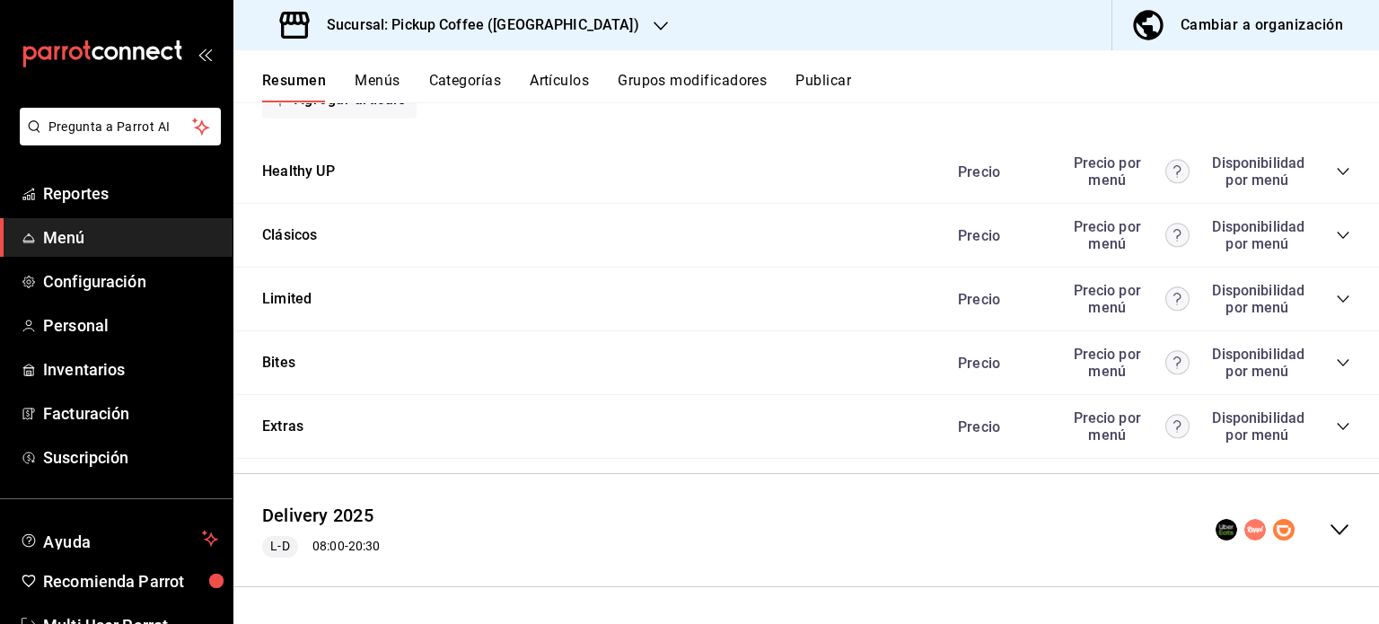
scroll to position [1853, 0]
click at [1336, 429] on icon "collapse-category-row" at bounding box center [1343, 426] width 14 height 14
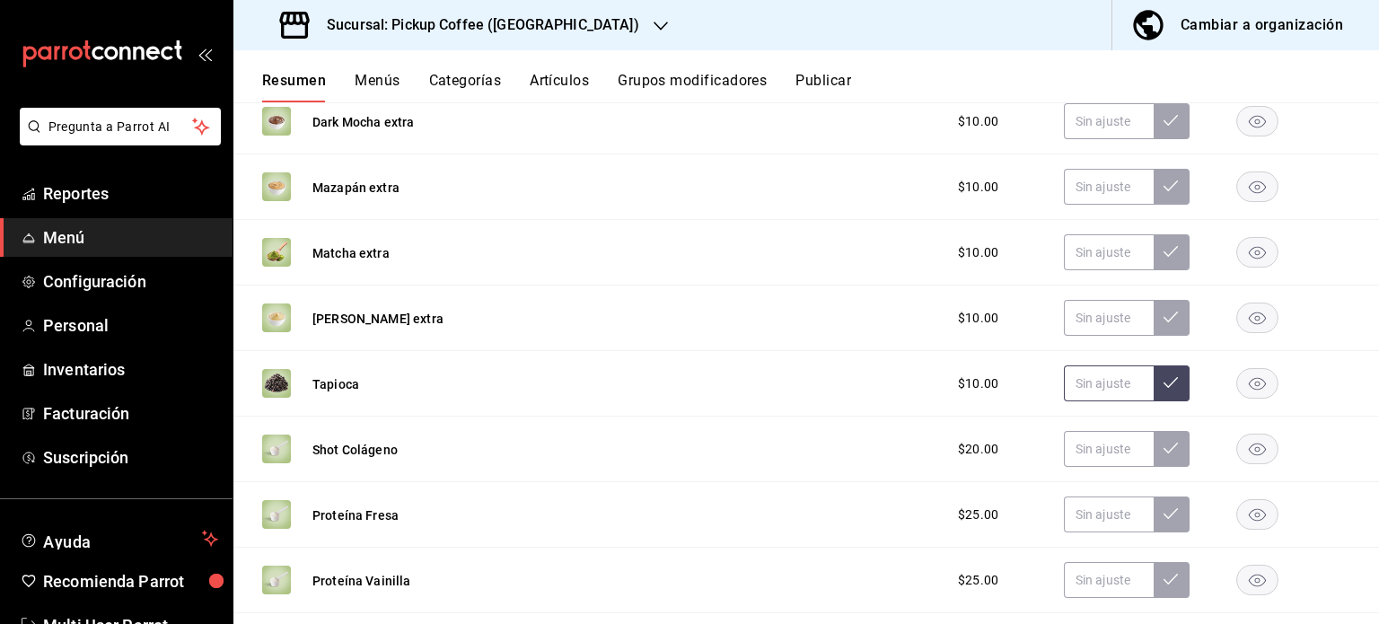
scroll to position [2550, 0]
click at [1246, 386] on rect "button" at bounding box center [1257, 382] width 41 height 30
